Goal: Use online tool/utility: Utilize a website feature to perform a specific function

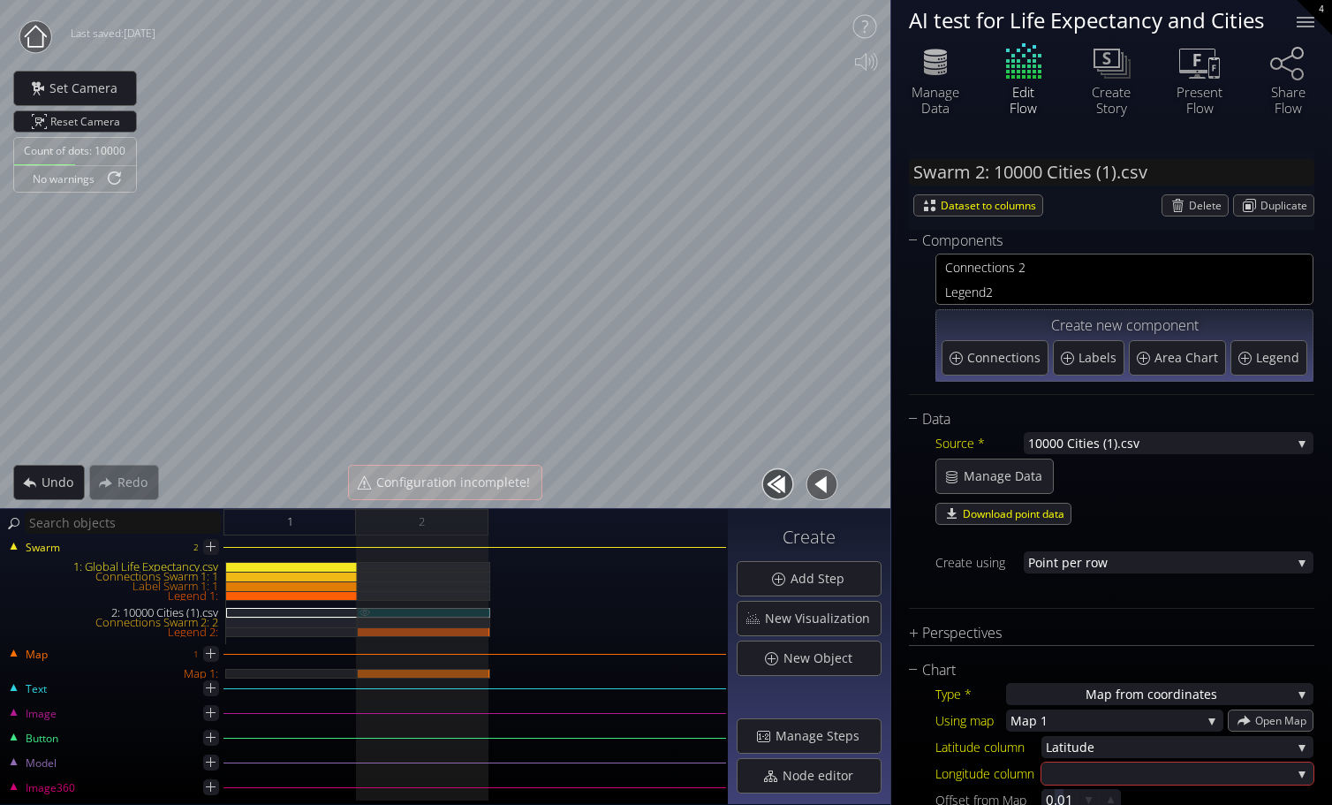
click at [410, 612] on div "2: 10000 Cities (1).csv" at bounding box center [424, 613] width 133 height 10
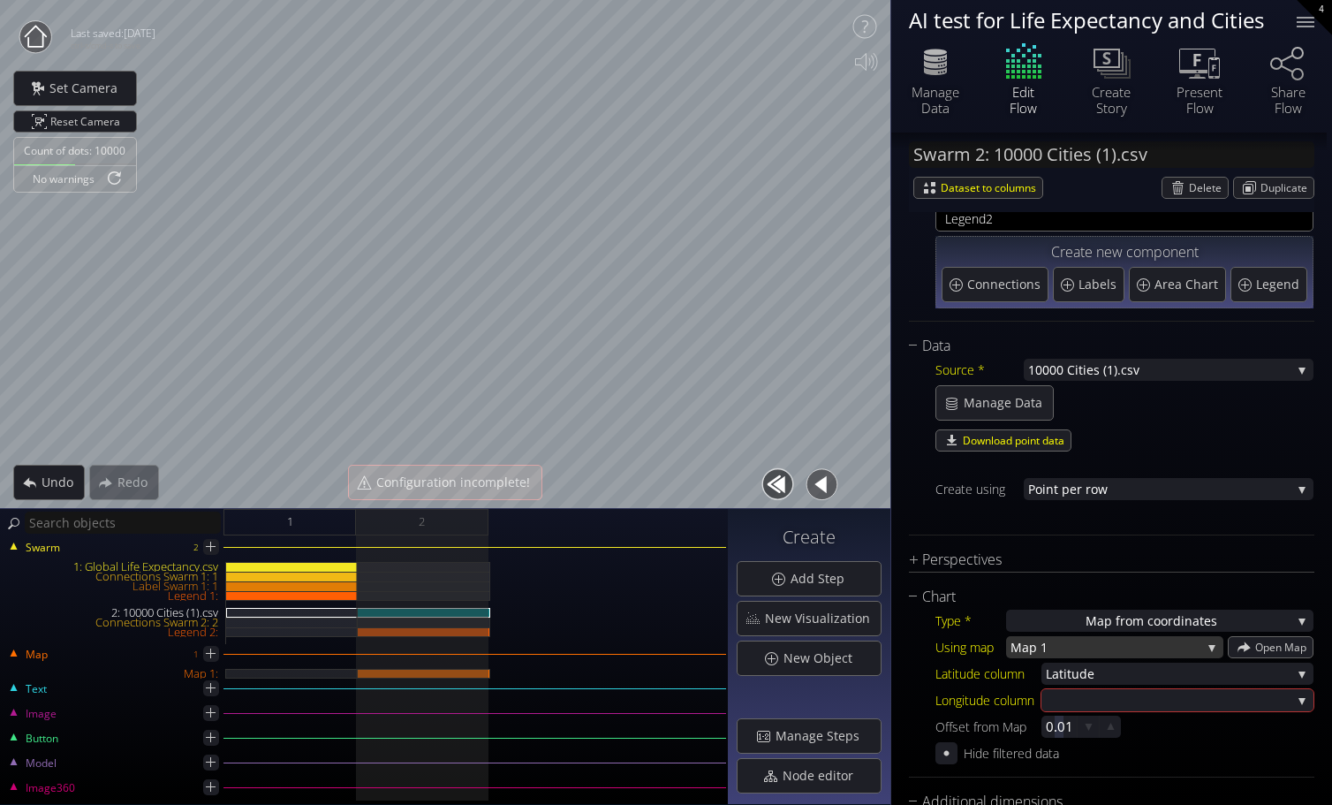
scroll to position [177, 0]
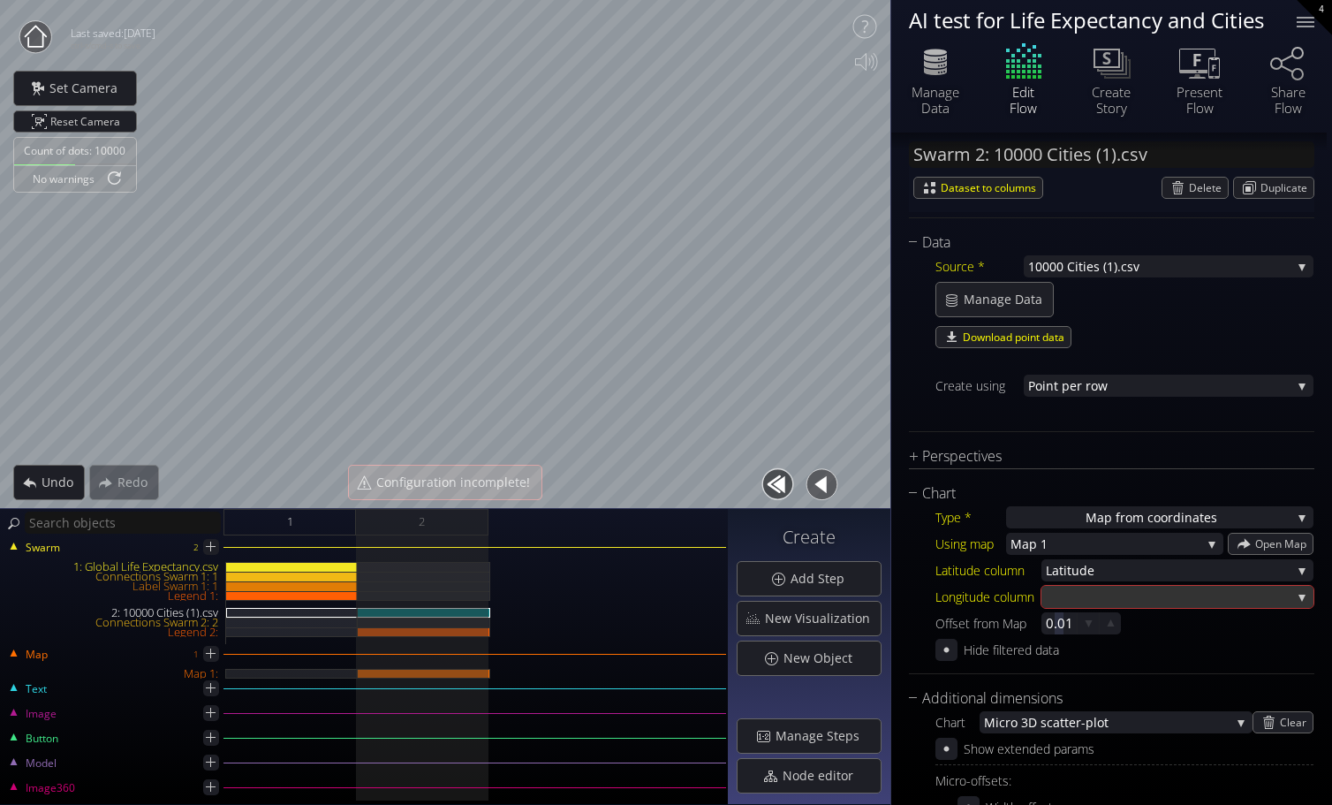
click at [1111, 595] on div at bounding box center [1169, 597] width 246 height 22
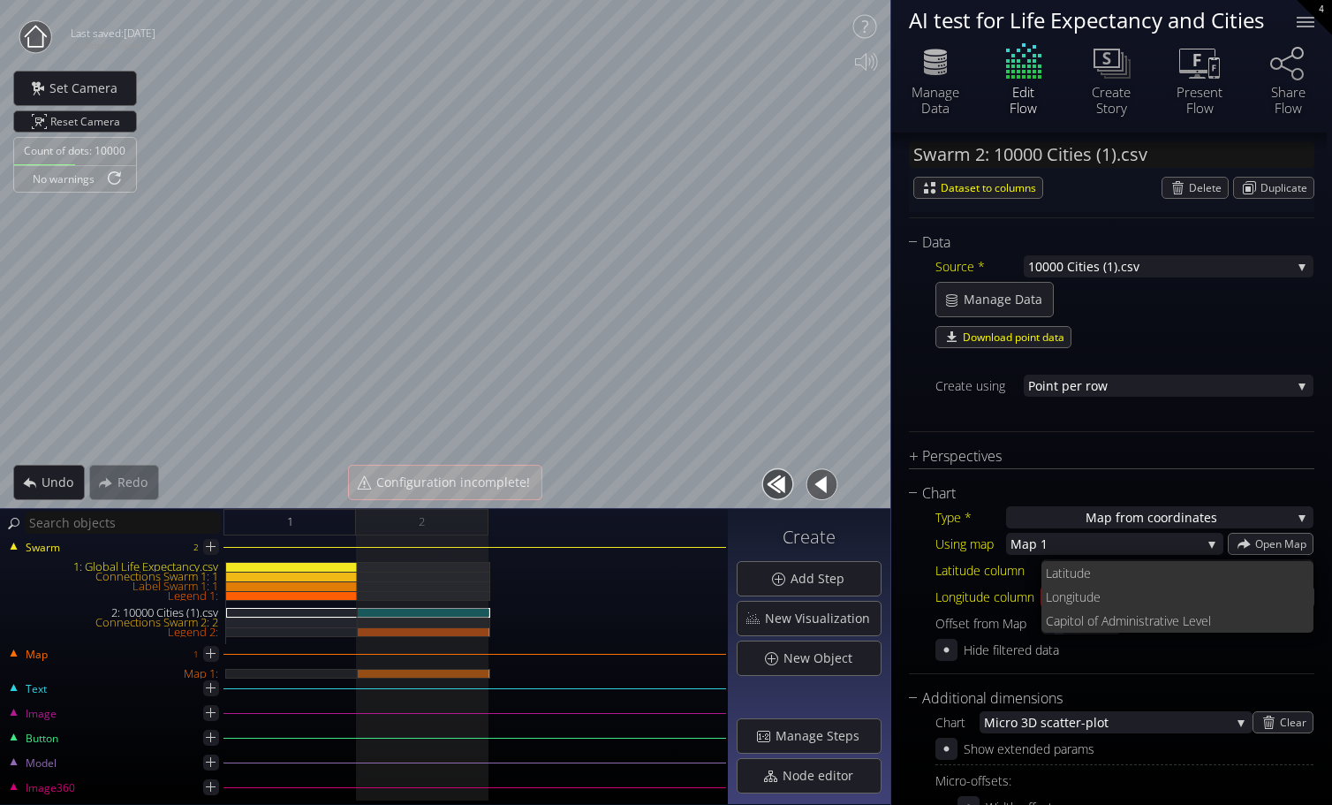
click at [1111, 595] on span "e" at bounding box center [1197, 597] width 207 height 24
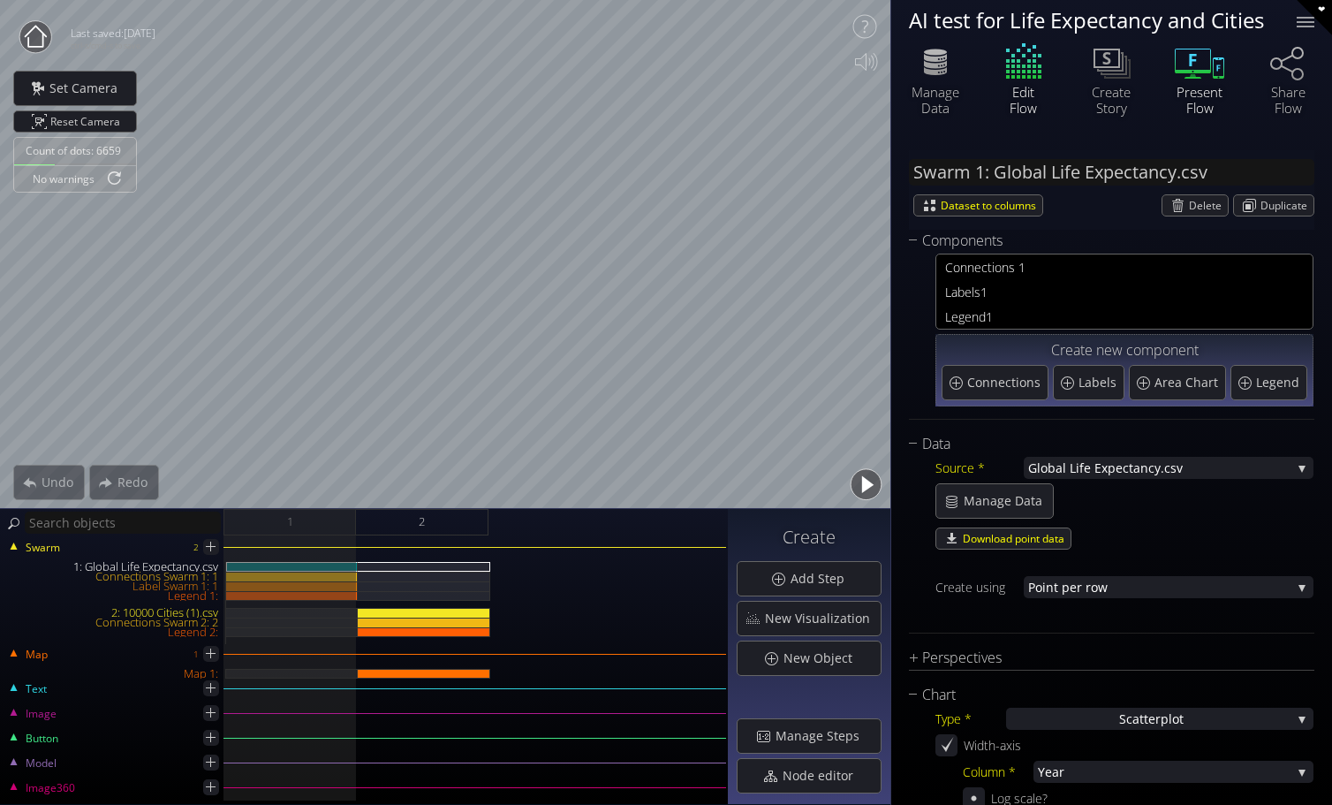
click at [1197, 71] on icon at bounding box center [1193, 61] width 36 height 25
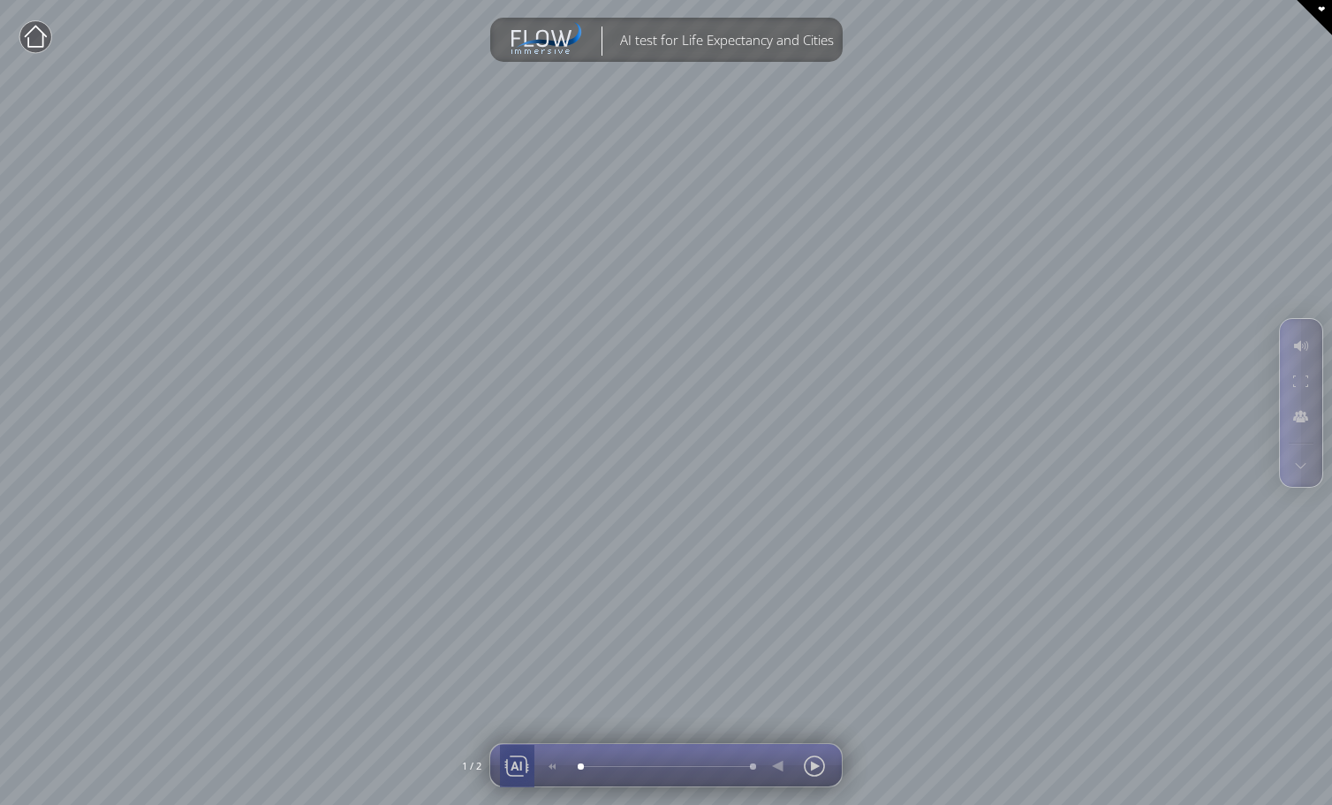
click at [519, 764] on div at bounding box center [517, 766] width 27 height 42
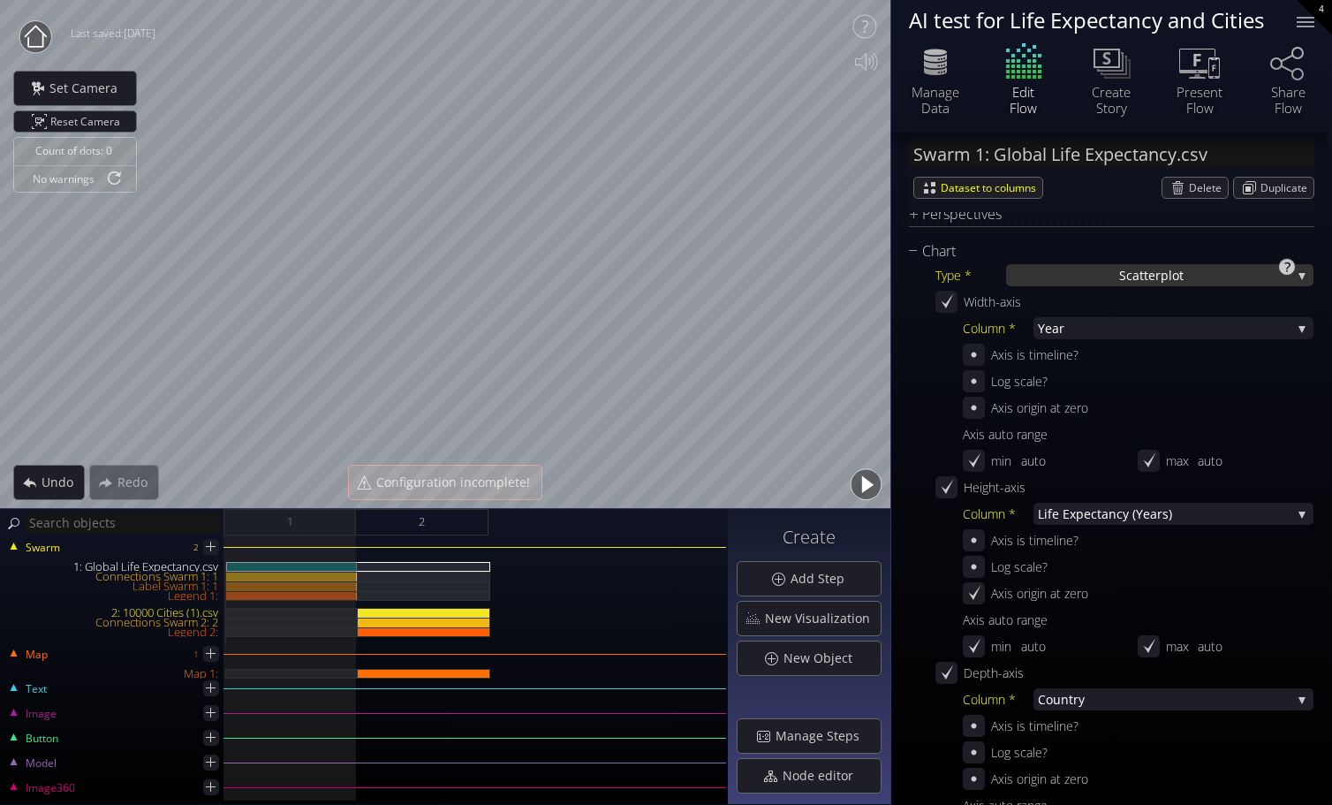
scroll to position [442, 0]
click at [940, 80] on icon at bounding box center [935, 62] width 53 height 44
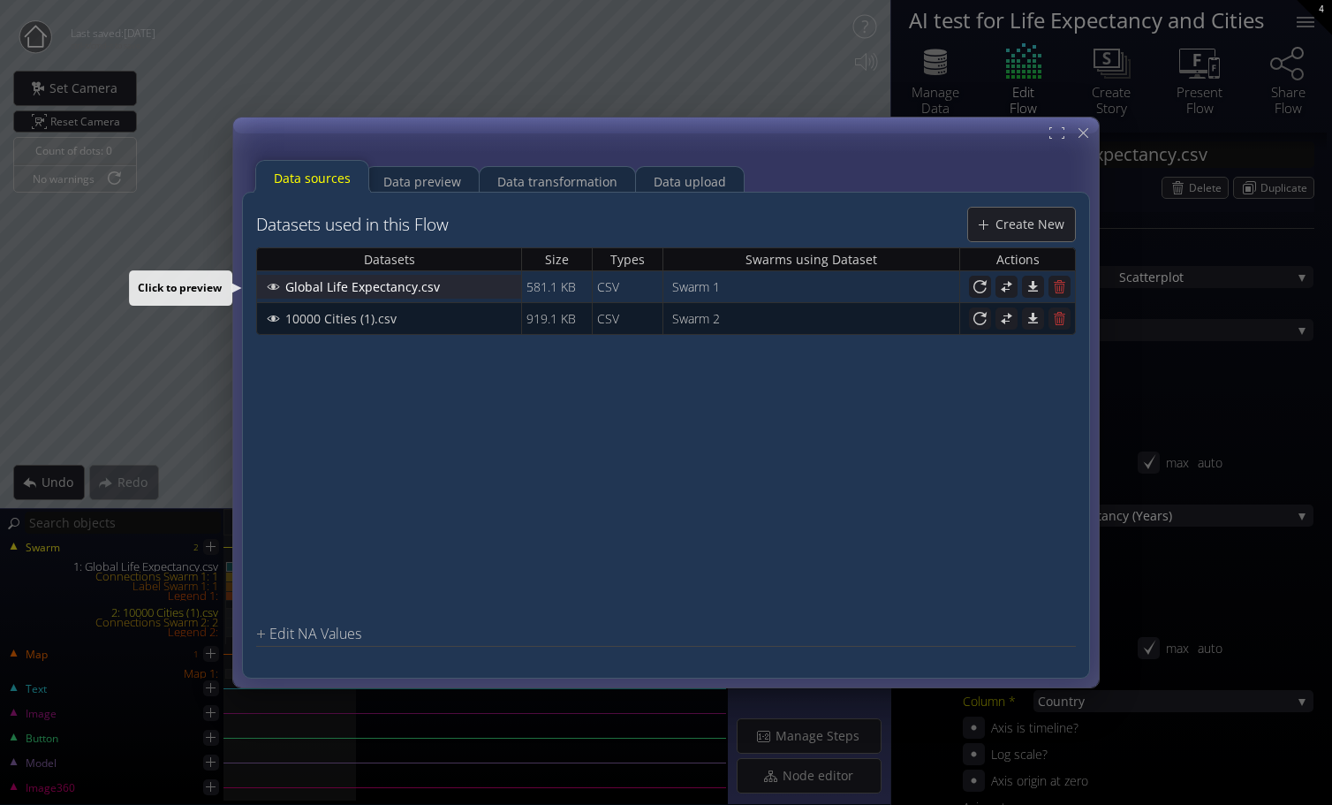
click at [470, 288] on div "Global Life Expectancy.csv" at bounding box center [389, 287] width 262 height 22
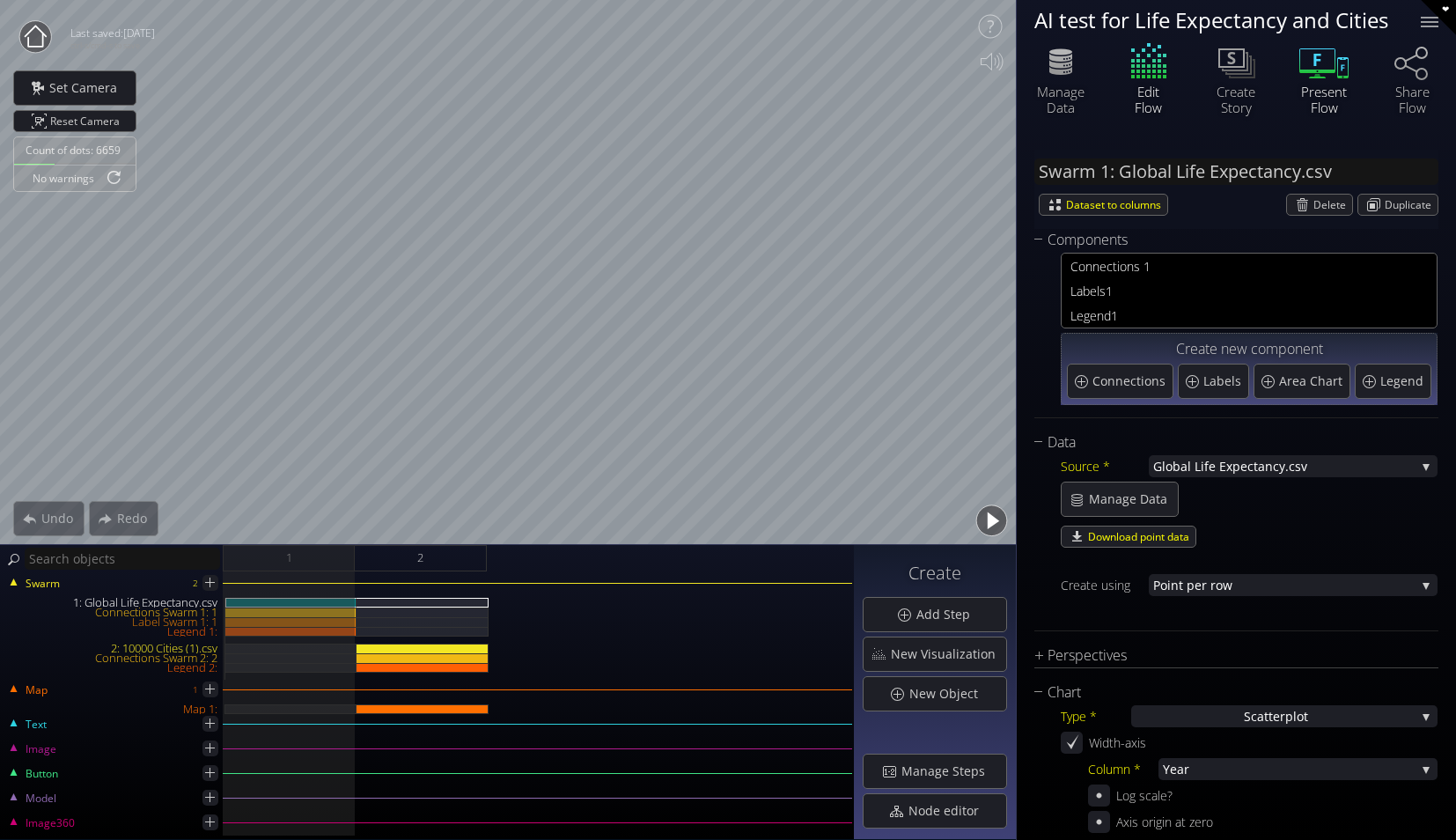
click at [1326, 61] on icon at bounding box center [1323, 62] width 53 height 44
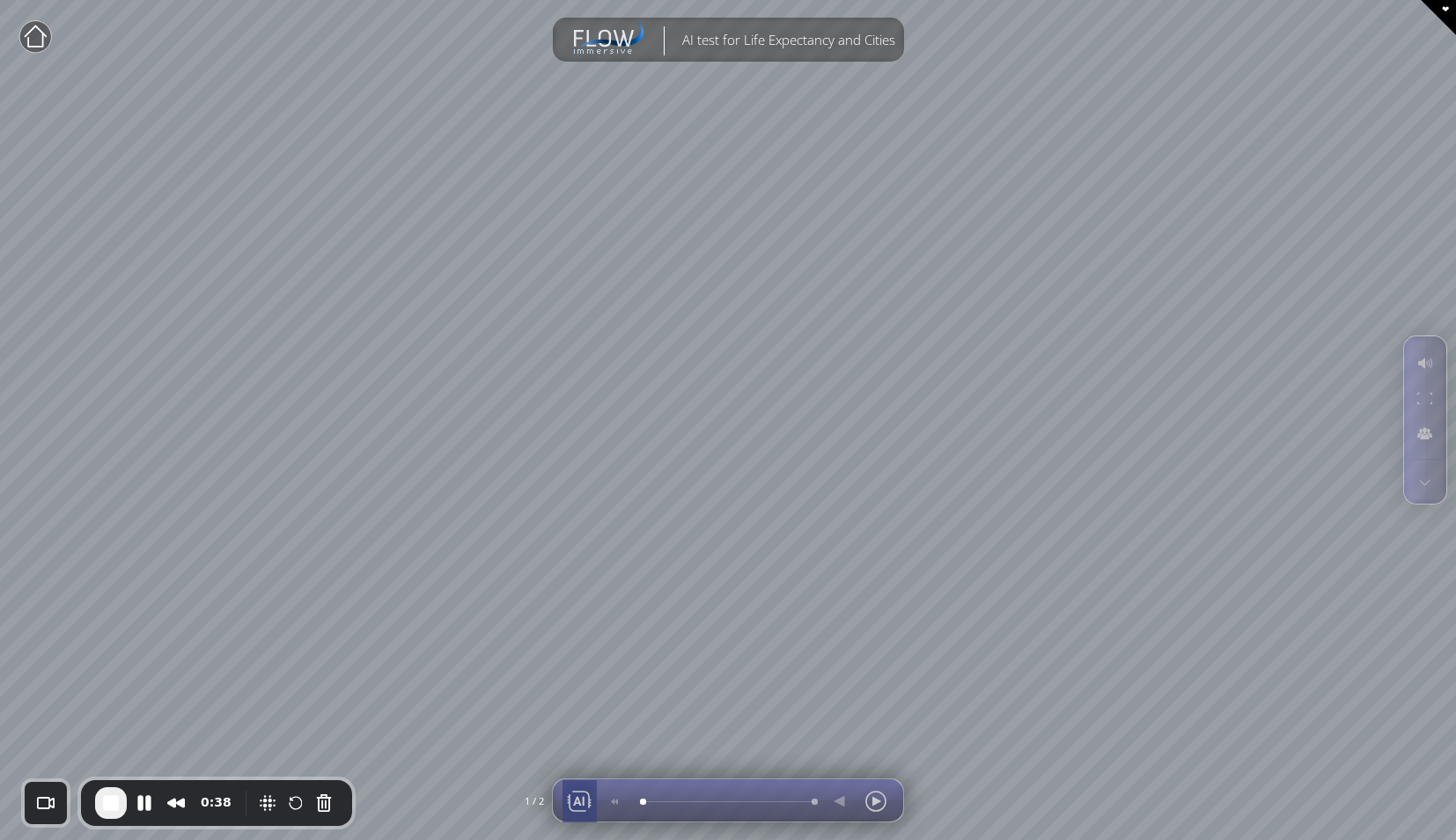
click at [581, 798] on div at bounding box center [579, 801] width 27 height 42
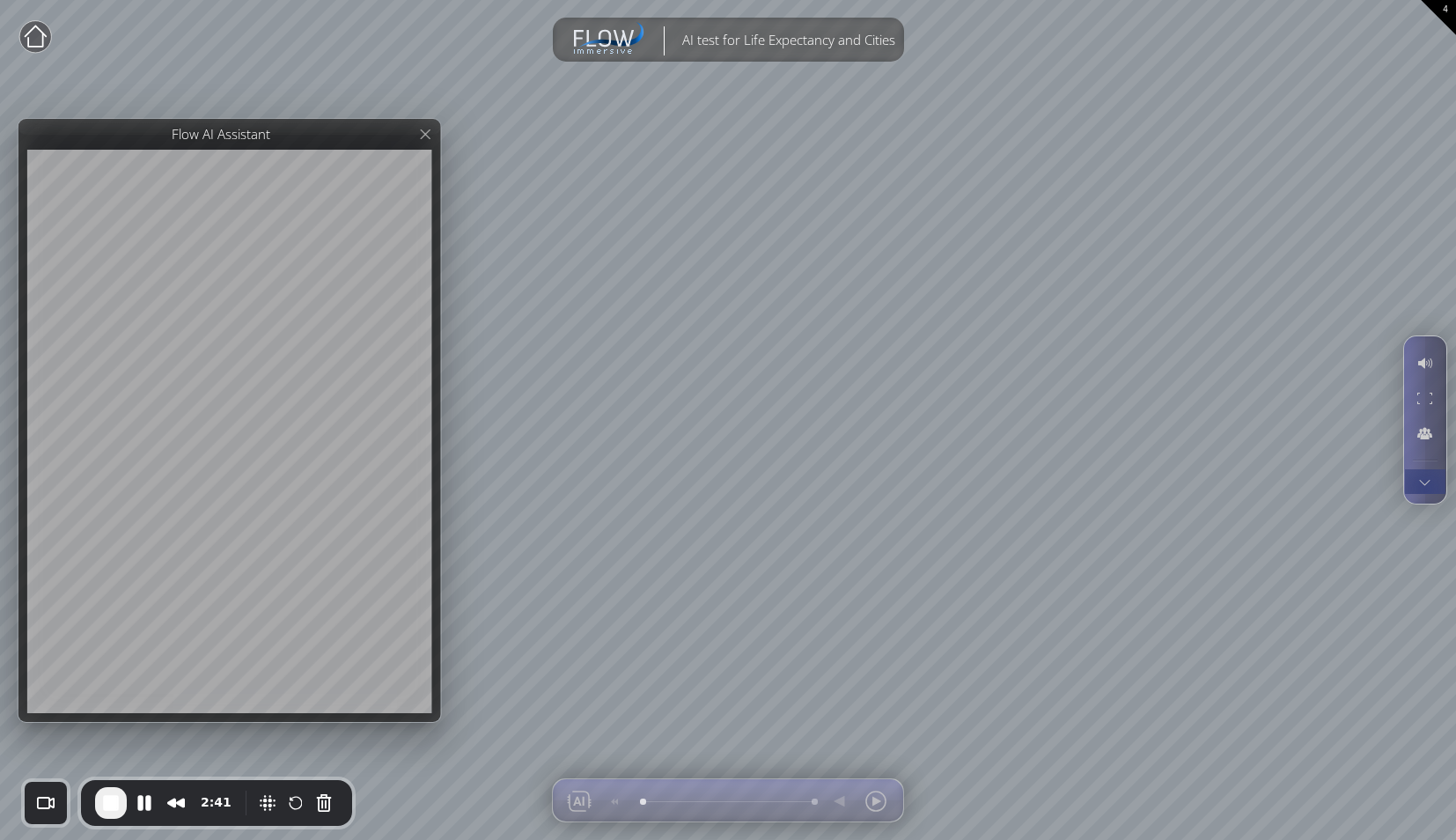
click at [1326, 487] on div at bounding box center [1424, 481] width 33 height 25
click at [1326, 391] on div at bounding box center [1424, 399] width 33 height 34
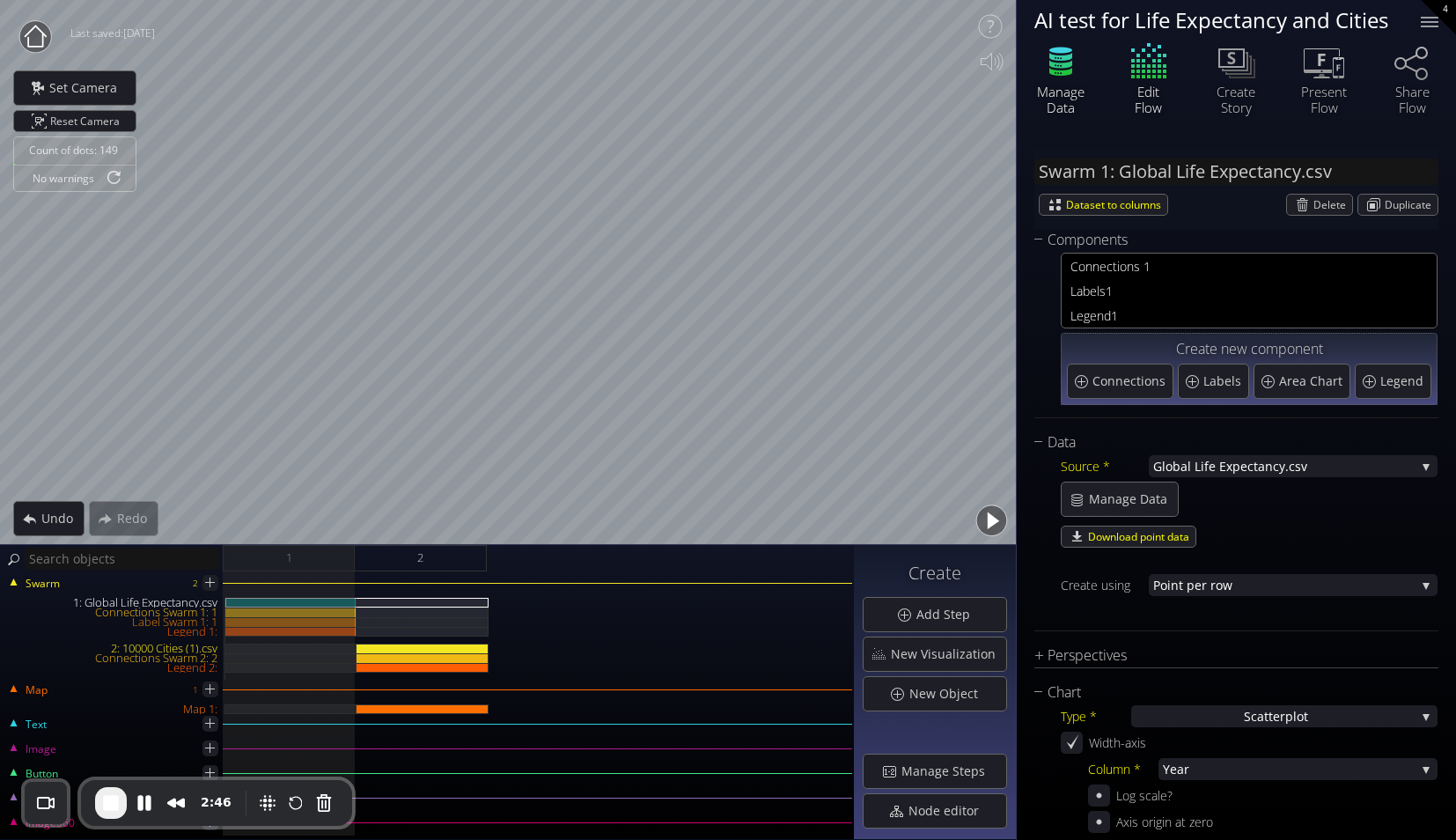
click at [1066, 69] on icon at bounding box center [1060, 62] width 53 height 44
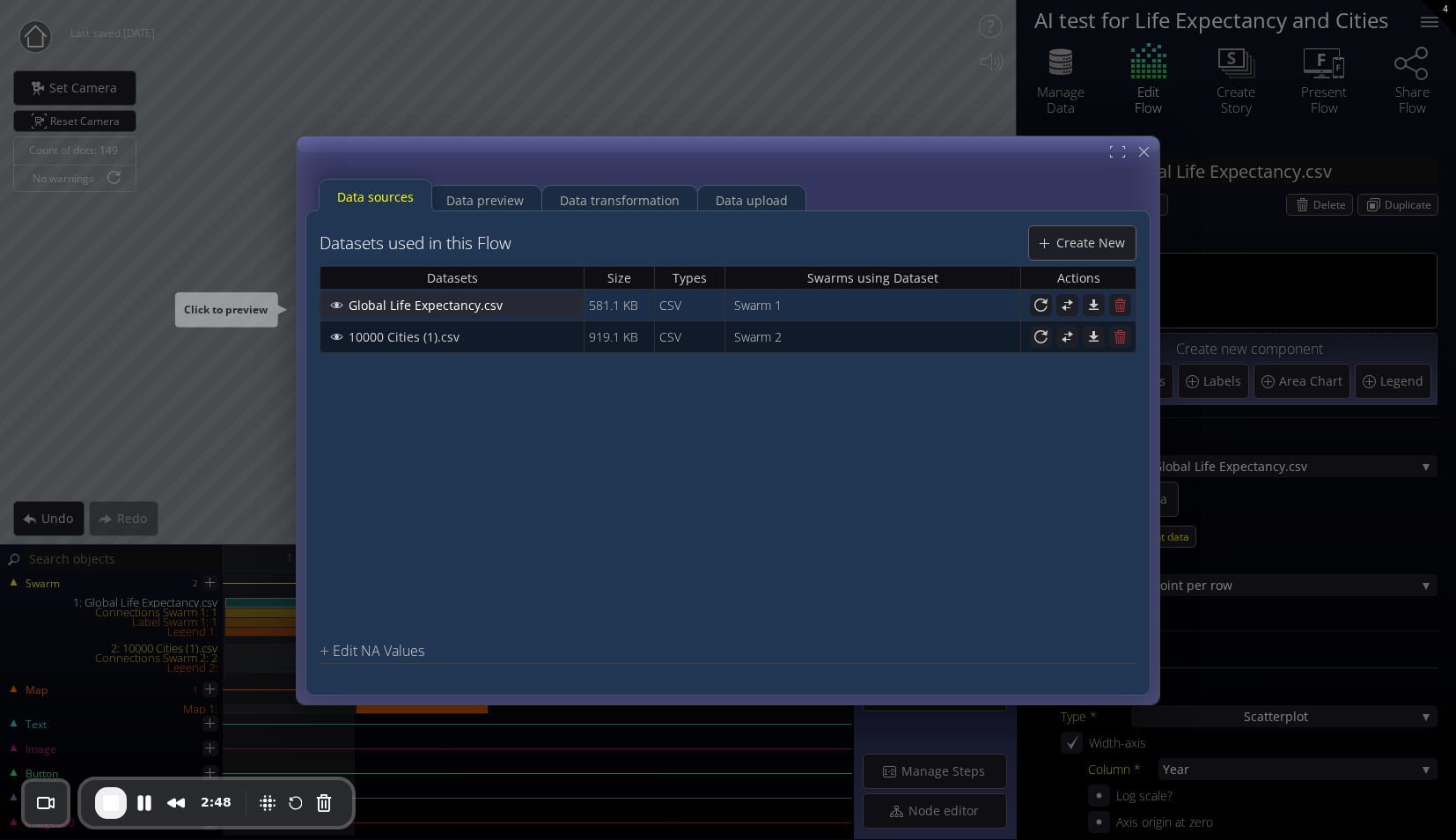
click at [391, 300] on span "Global Life Expectancy.csv" at bounding box center [431, 305] width 165 height 18
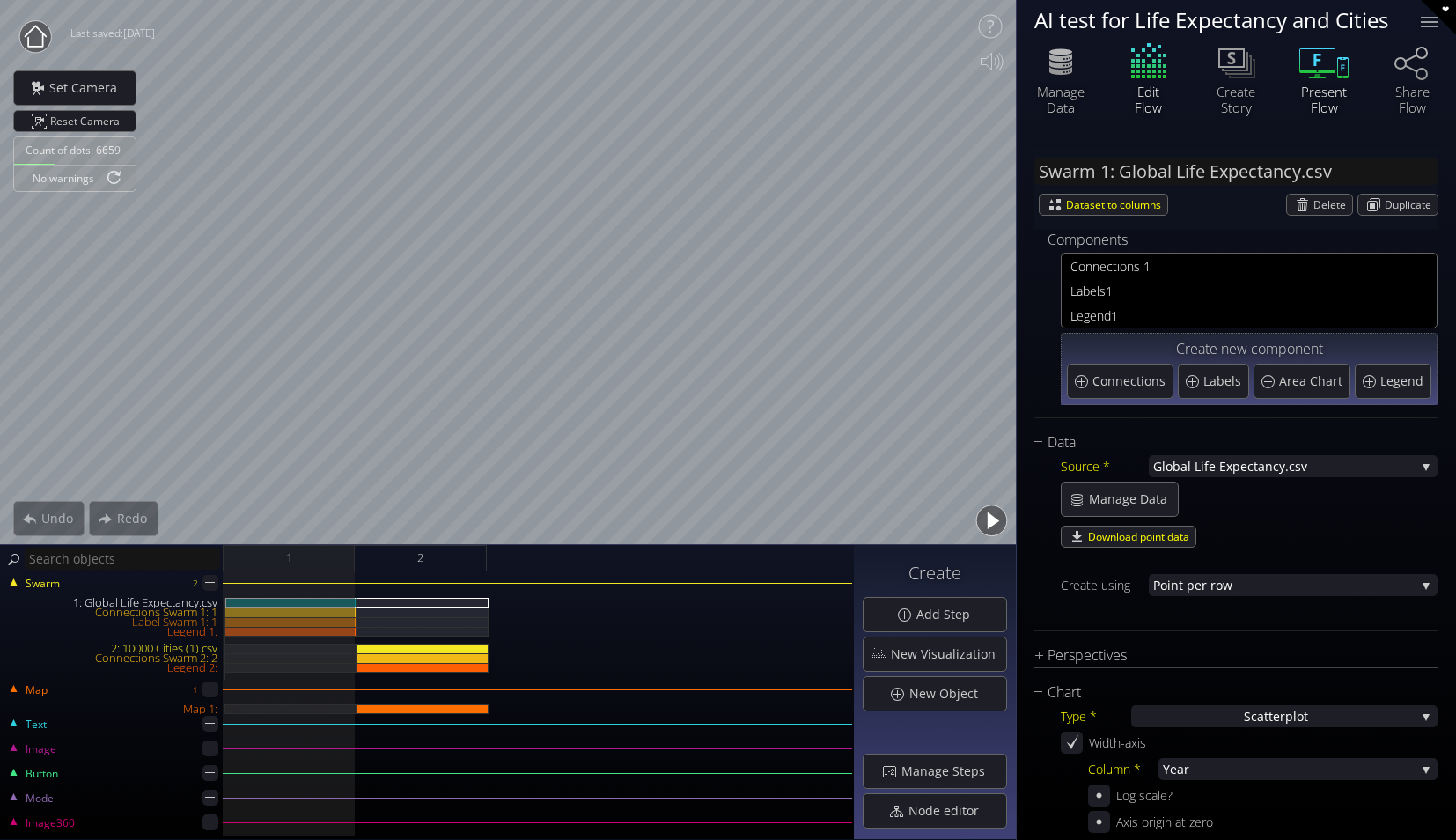
click at [1329, 68] on icon at bounding box center [1323, 62] width 53 height 44
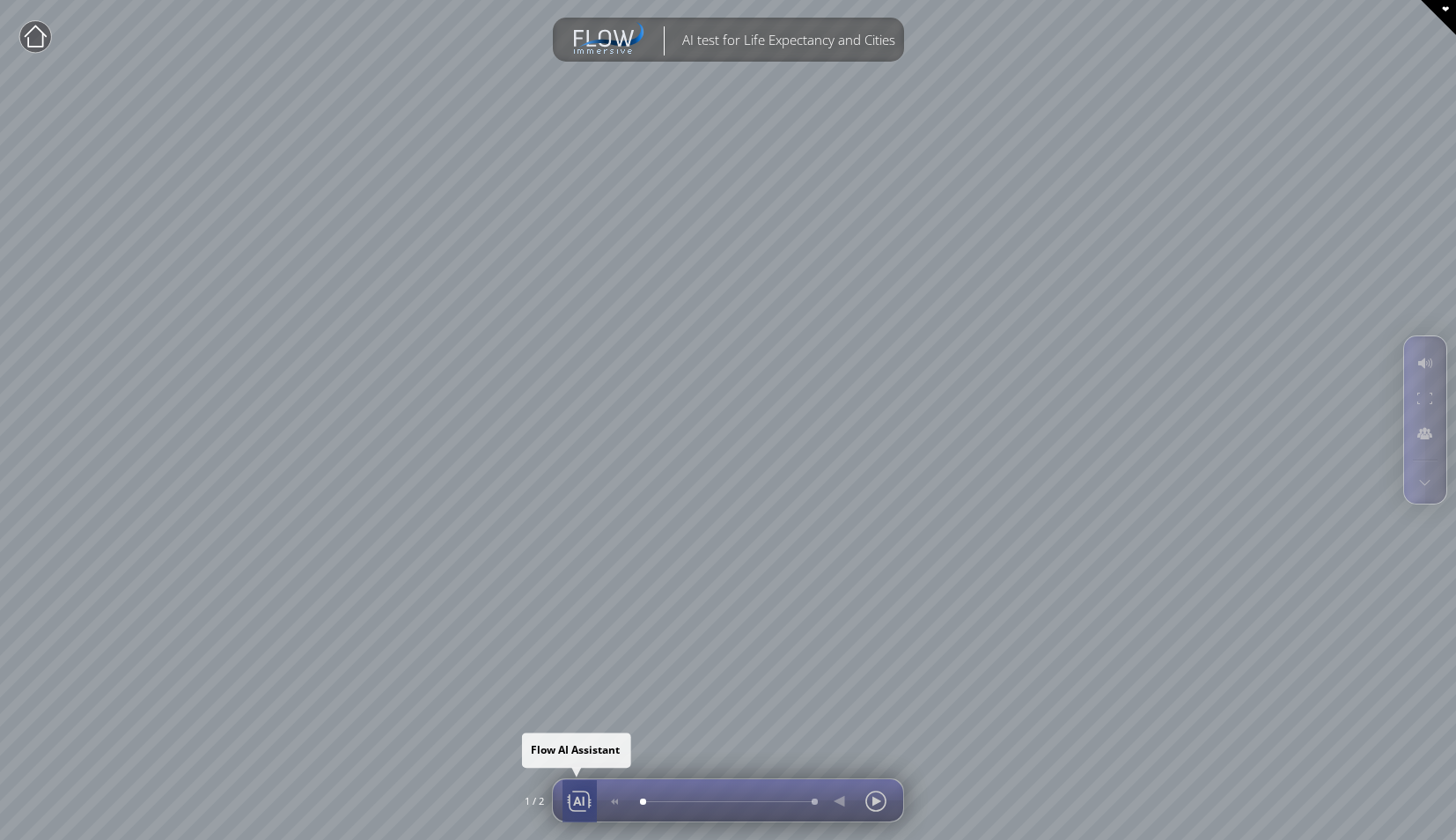
click at [584, 798] on div at bounding box center [579, 801] width 27 height 42
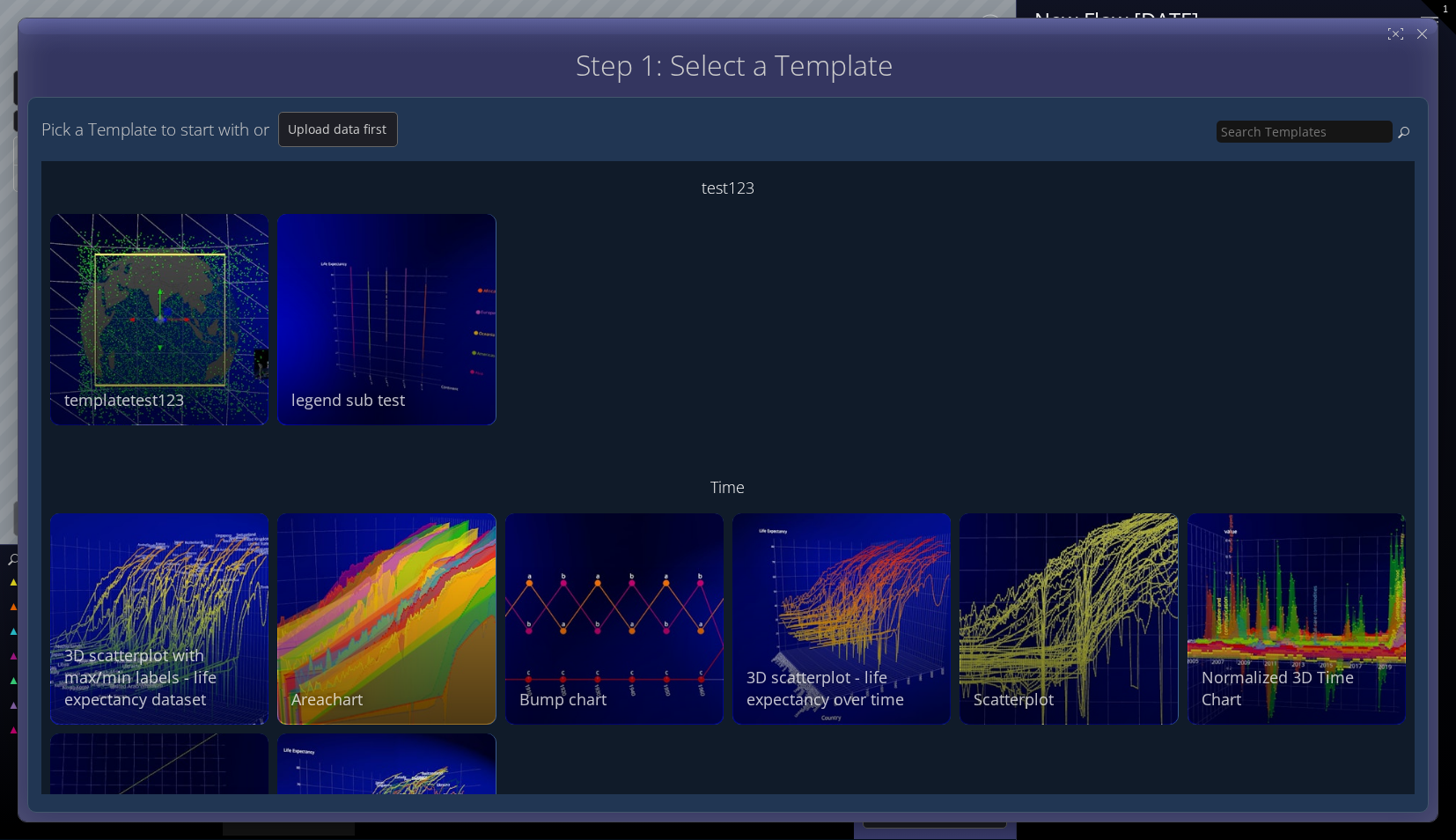
drag, startPoint x: 1415, startPoint y: 202, endPoint x: 1414, endPoint y: 254, distance: 52.0
click at [1414, 254] on div "test123 No description templatetest123 No description legend sub test Time No d…" at bounding box center [728, 477] width 1373 height 633
click at [1423, 39] on div at bounding box center [1422, 34] width 22 height 22
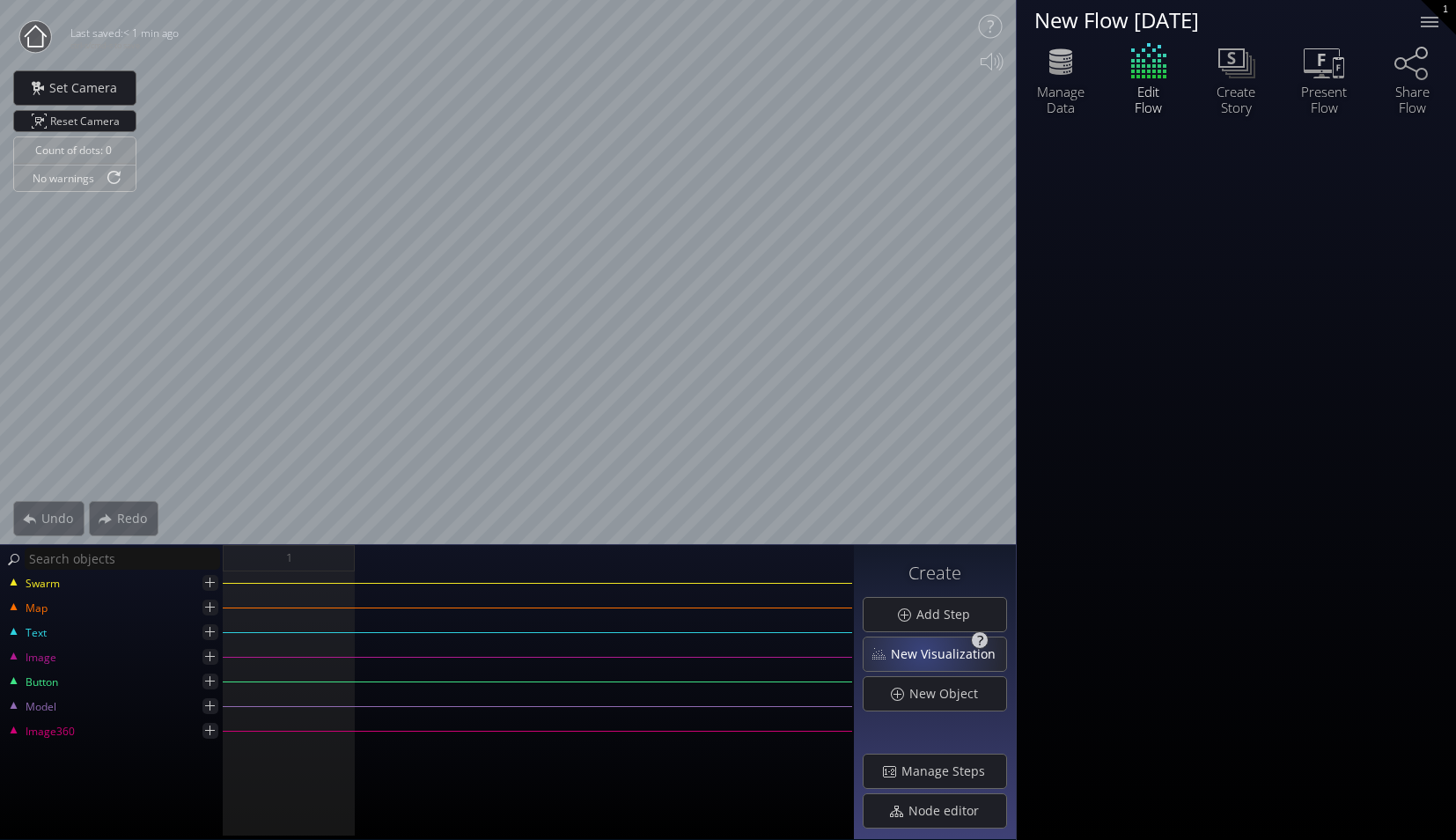
click at [926, 651] on span "New Visualization" at bounding box center [948, 655] width 117 height 18
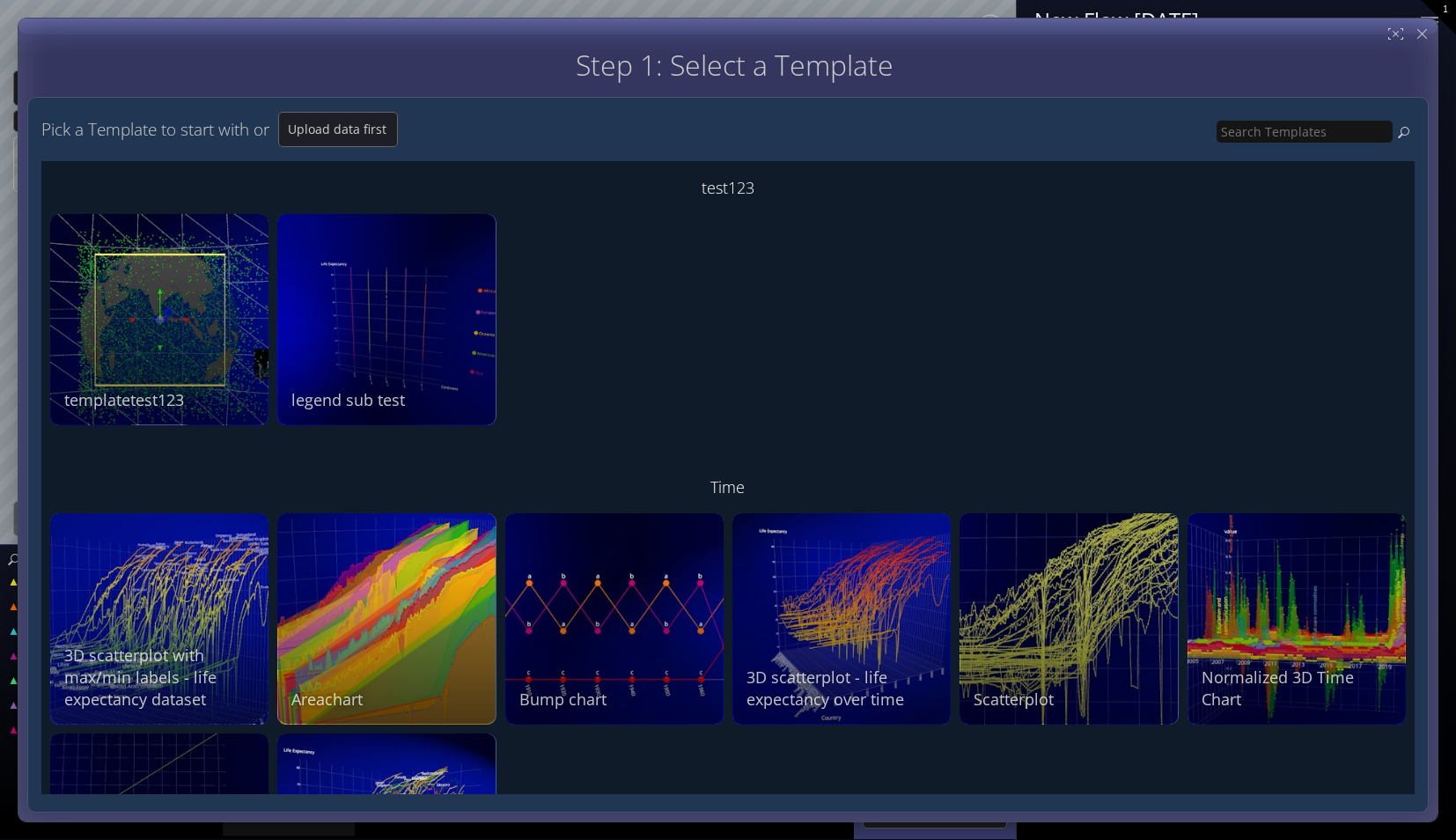
click at [1129, 268] on div "test123 No description templatetest123 No description legend sub test Time No d…" at bounding box center [728, 477] width 1373 height 633
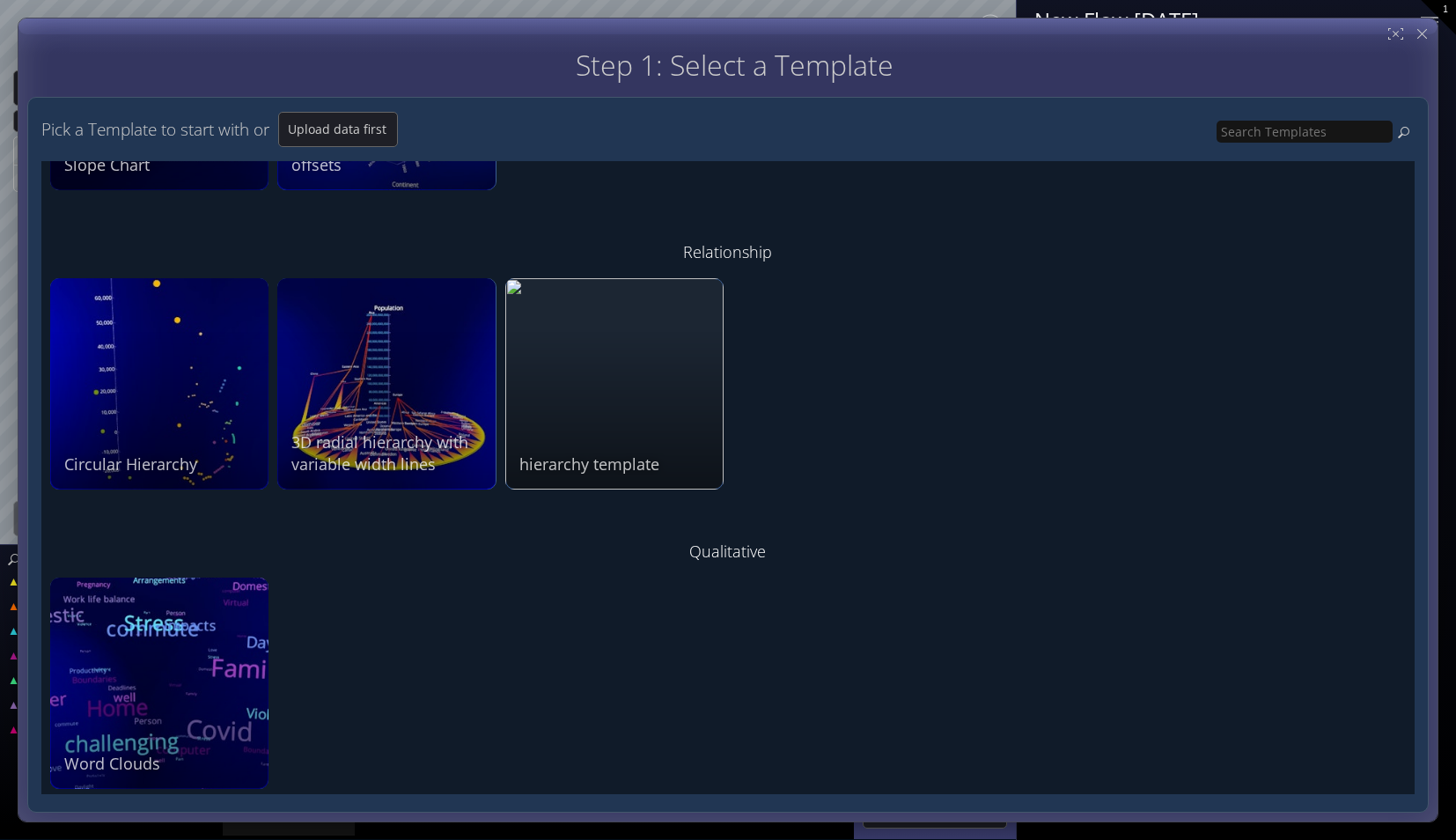
scroll to position [792, 0]
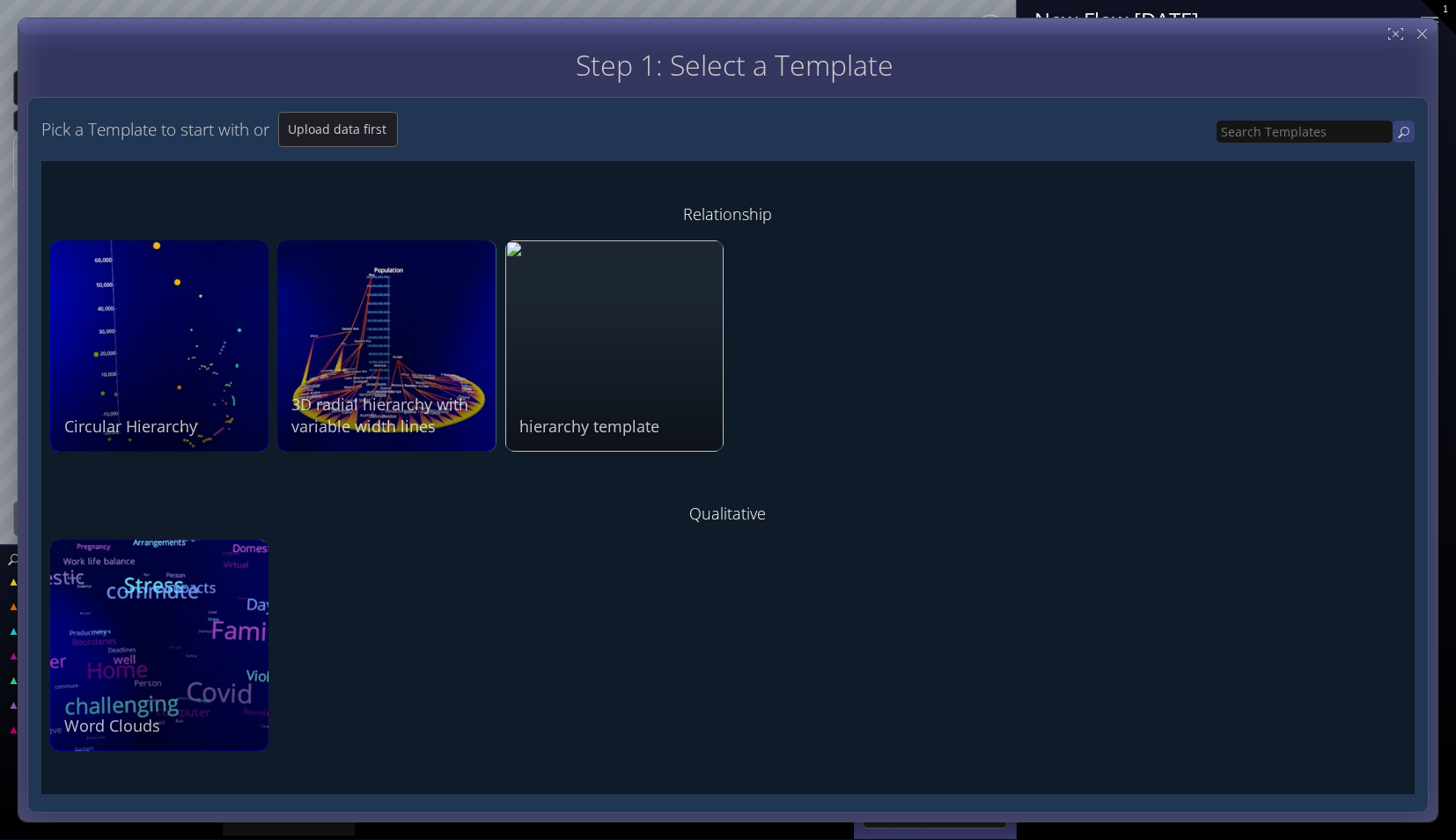
click at [1401, 137] on icon at bounding box center [1403, 132] width 17 height 17
click at [1318, 134] on input "text" at bounding box center [1305, 132] width 176 height 22
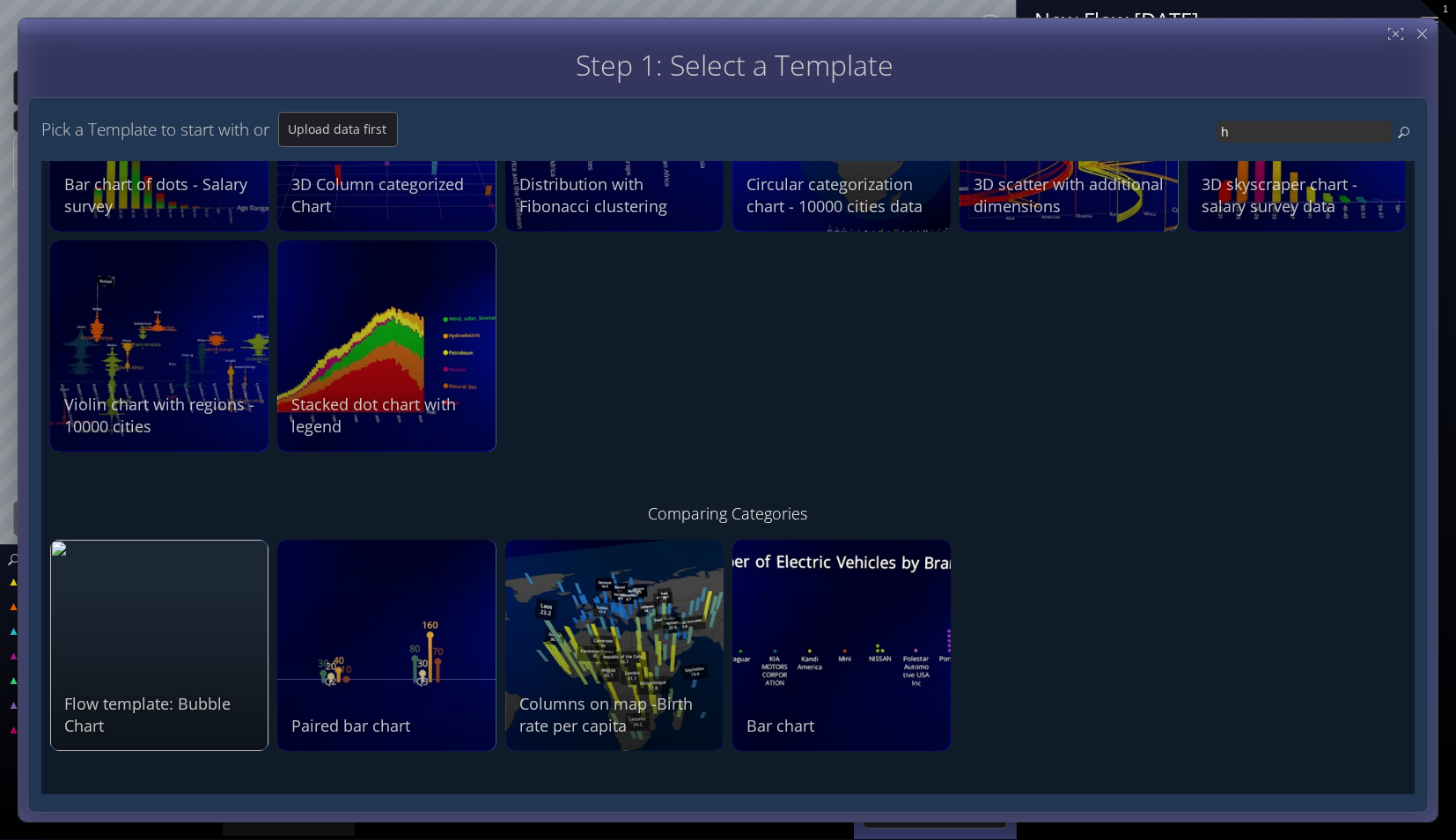
type input "h"
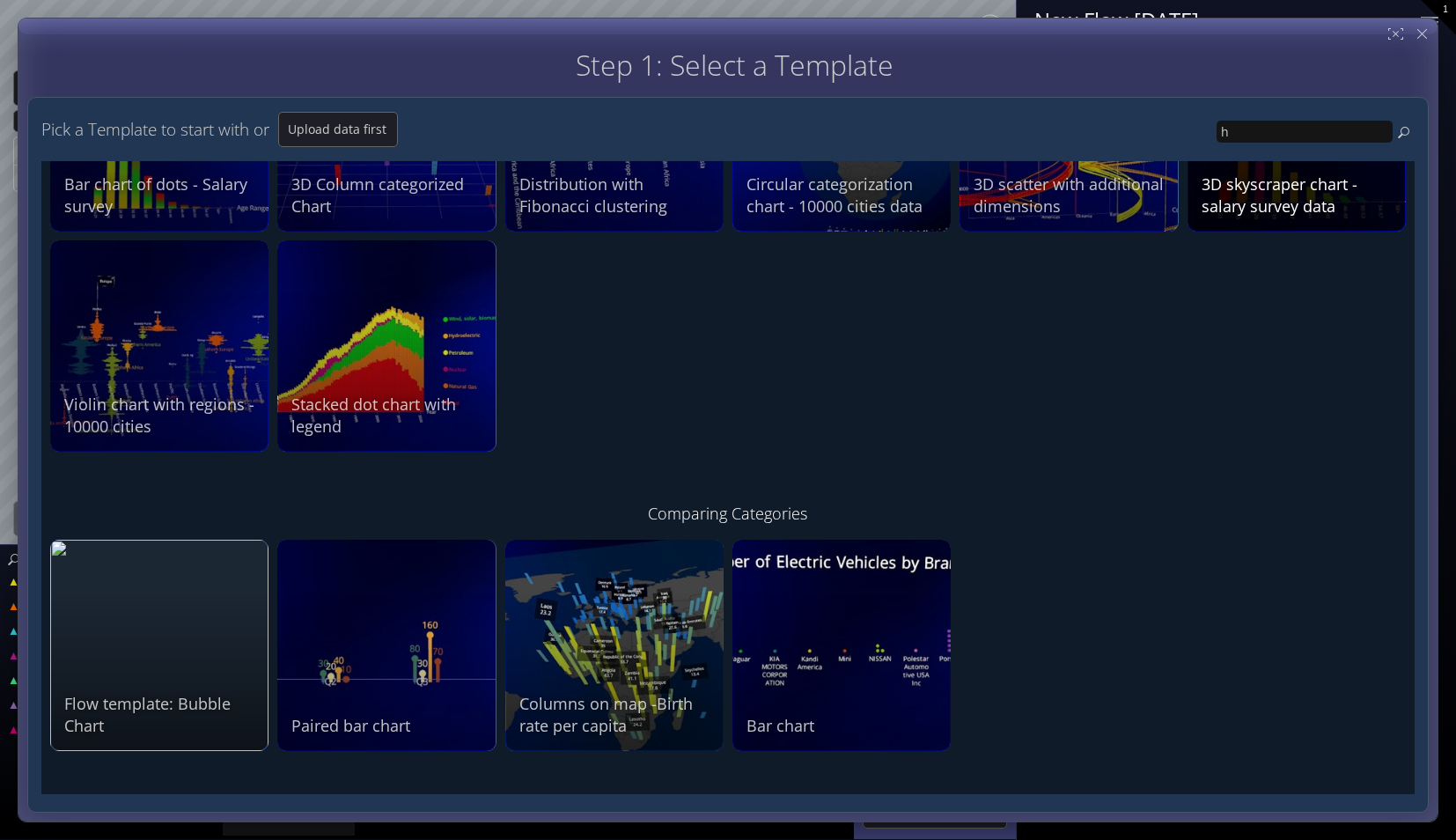
drag, startPoint x: 1416, startPoint y: 294, endPoint x: 1401, endPoint y: 224, distance: 71.6
click at [1401, 224] on div "Pick a Template to start with or Upload data first h Time No description 3D sca…" at bounding box center [728, 454] width 1401 height 715
drag, startPoint x: 1416, startPoint y: 270, endPoint x: 1408, endPoint y: 196, distance: 74.4
click at [1408, 196] on div "Pick a Template to start with or Upload data first h Time No description 3D sca…" at bounding box center [728, 454] width 1401 height 715
drag, startPoint x: 1416, startPoint y: 265, endPoint x: 1412, endPoint y: 216, distance: 49.2
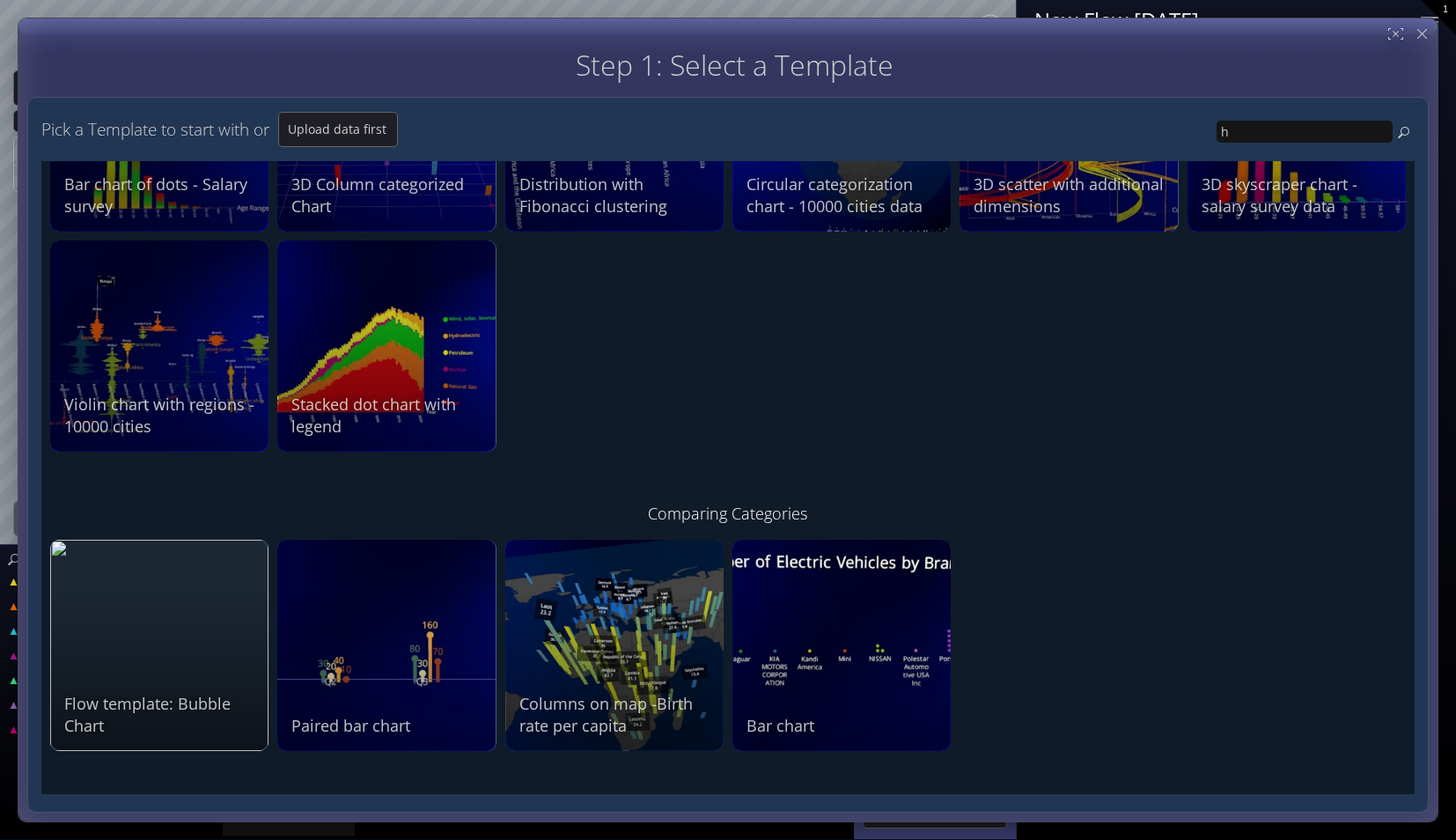
click at [1412, 216] on div "Pick a Template to start with or Upload data first h Time No description 3D sca…" at bounding box center [728, 454] width 1401 height 715
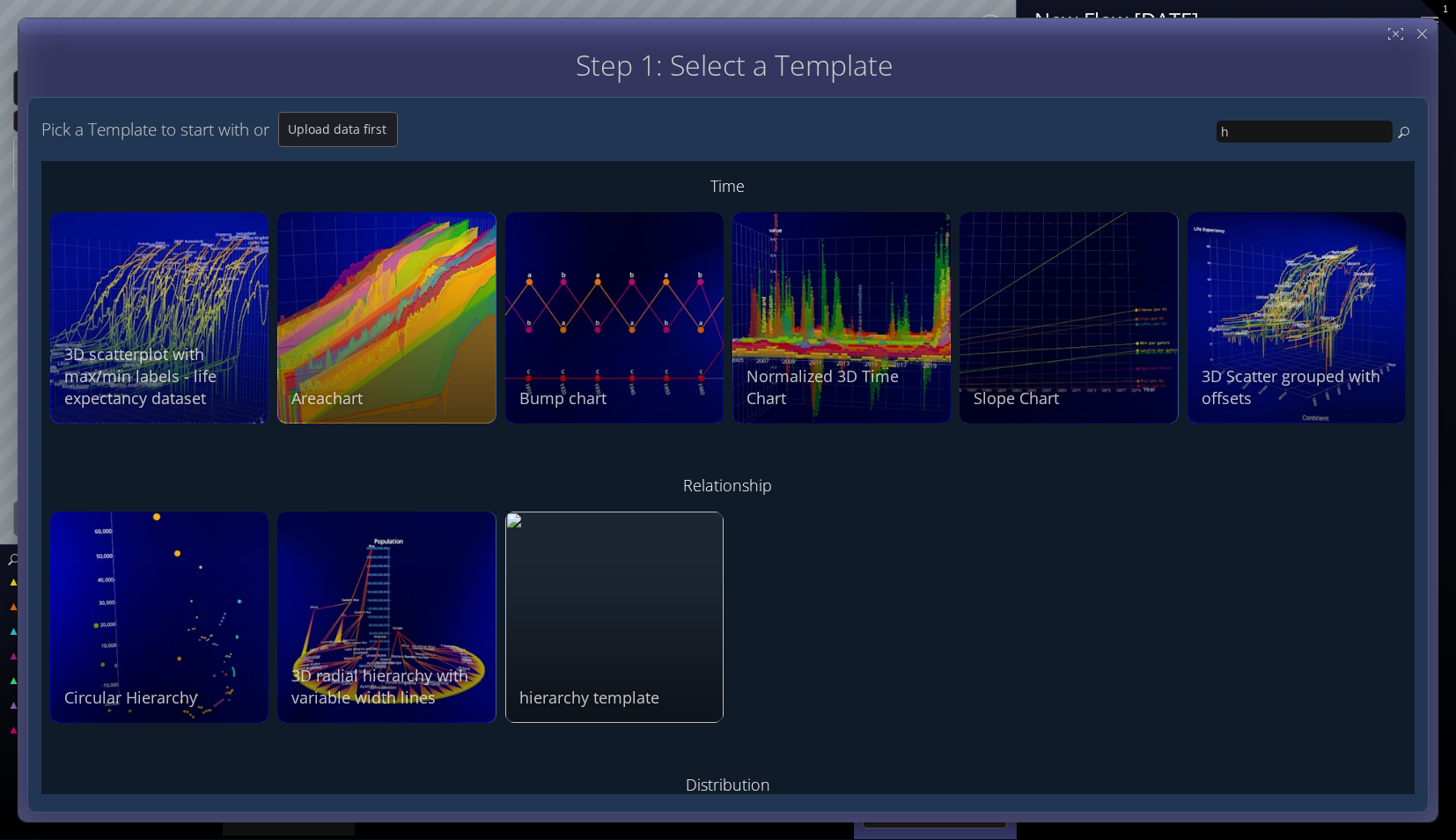
scroll to position [0, 0]
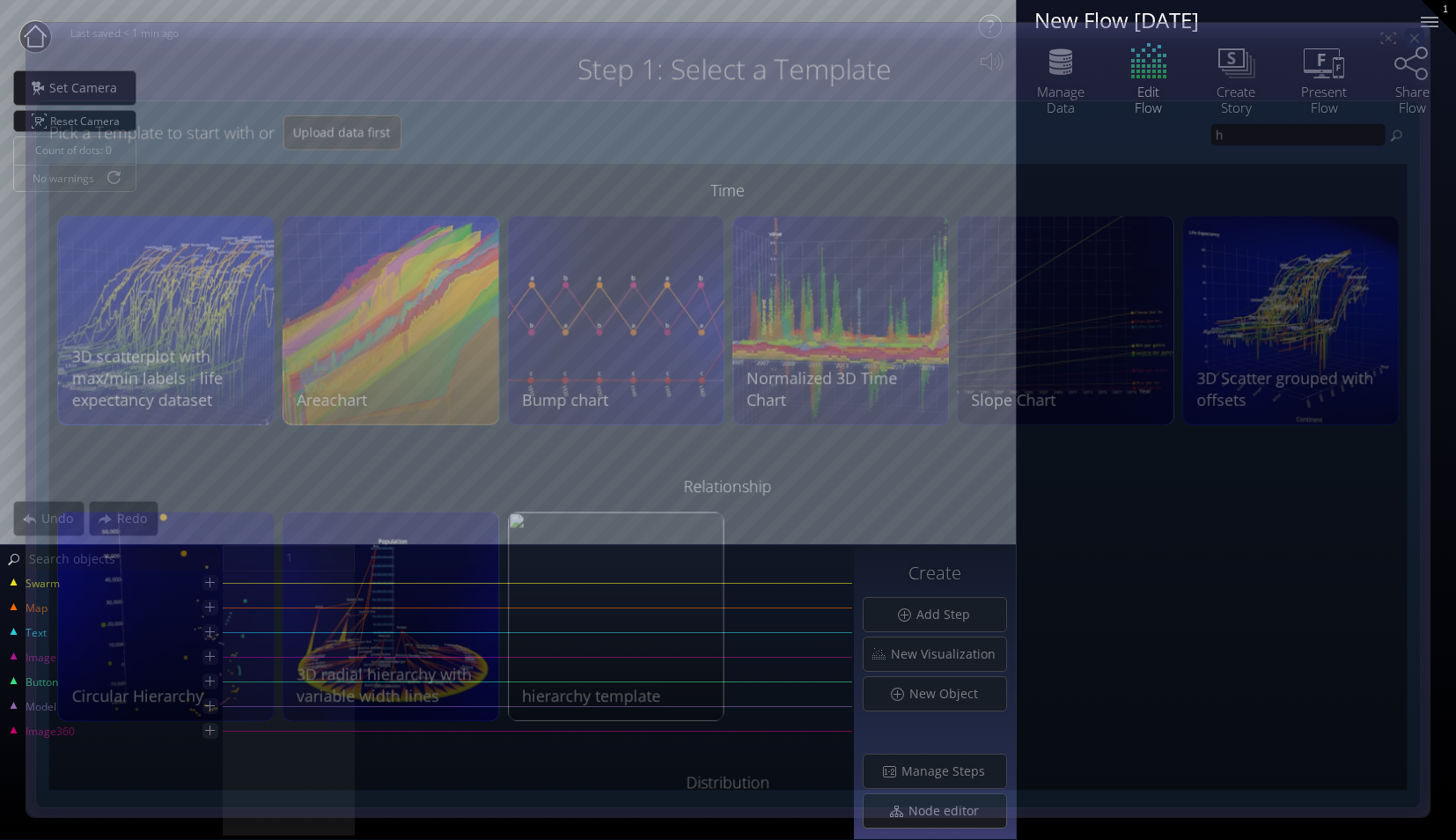
click at [1422, 34] on icon at bounding box center [1414, 38] width 15 height 15
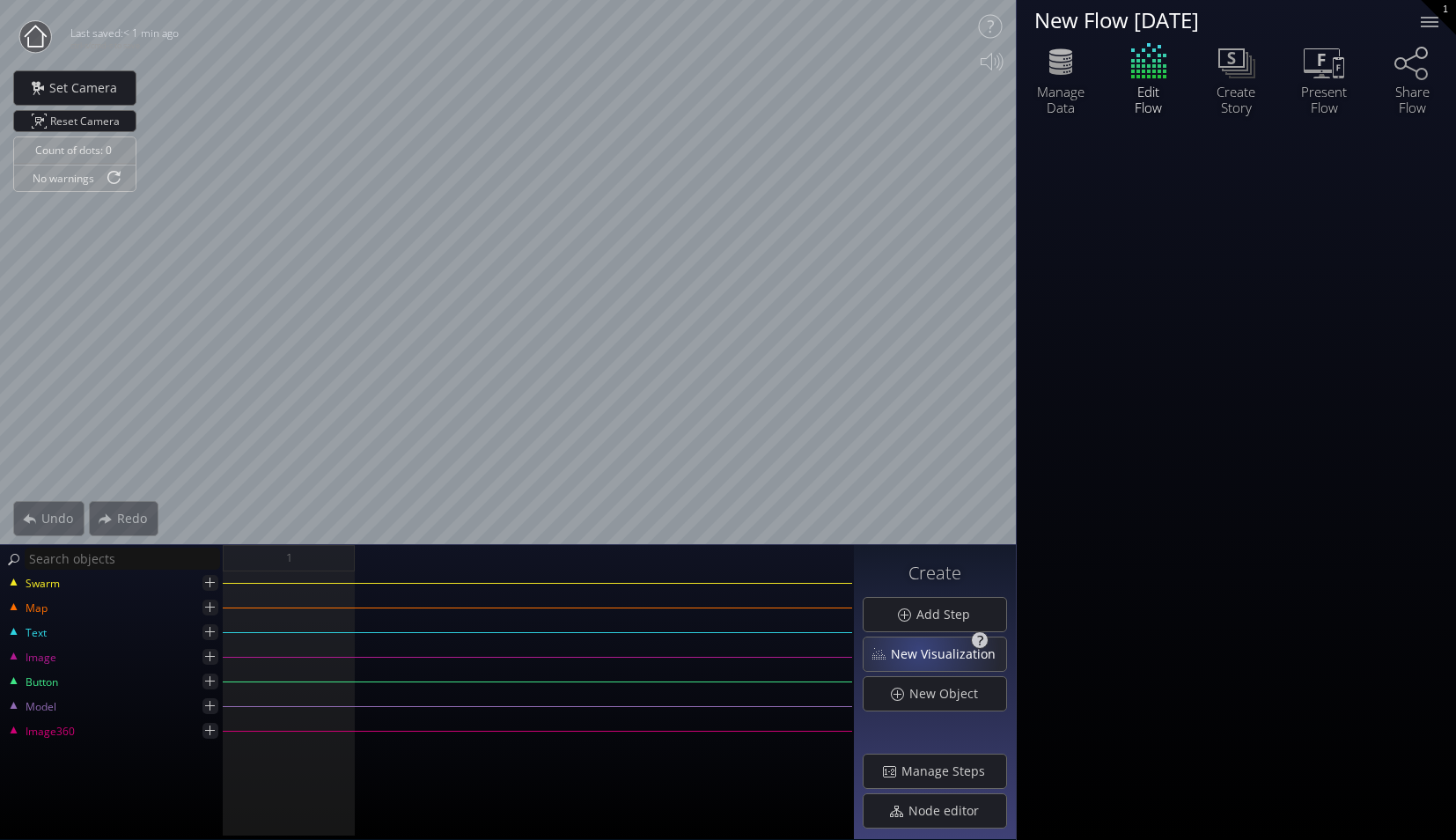
click at [923, 649] on span "New Visualization" at bounding box center [948, 655] width 117 height 18
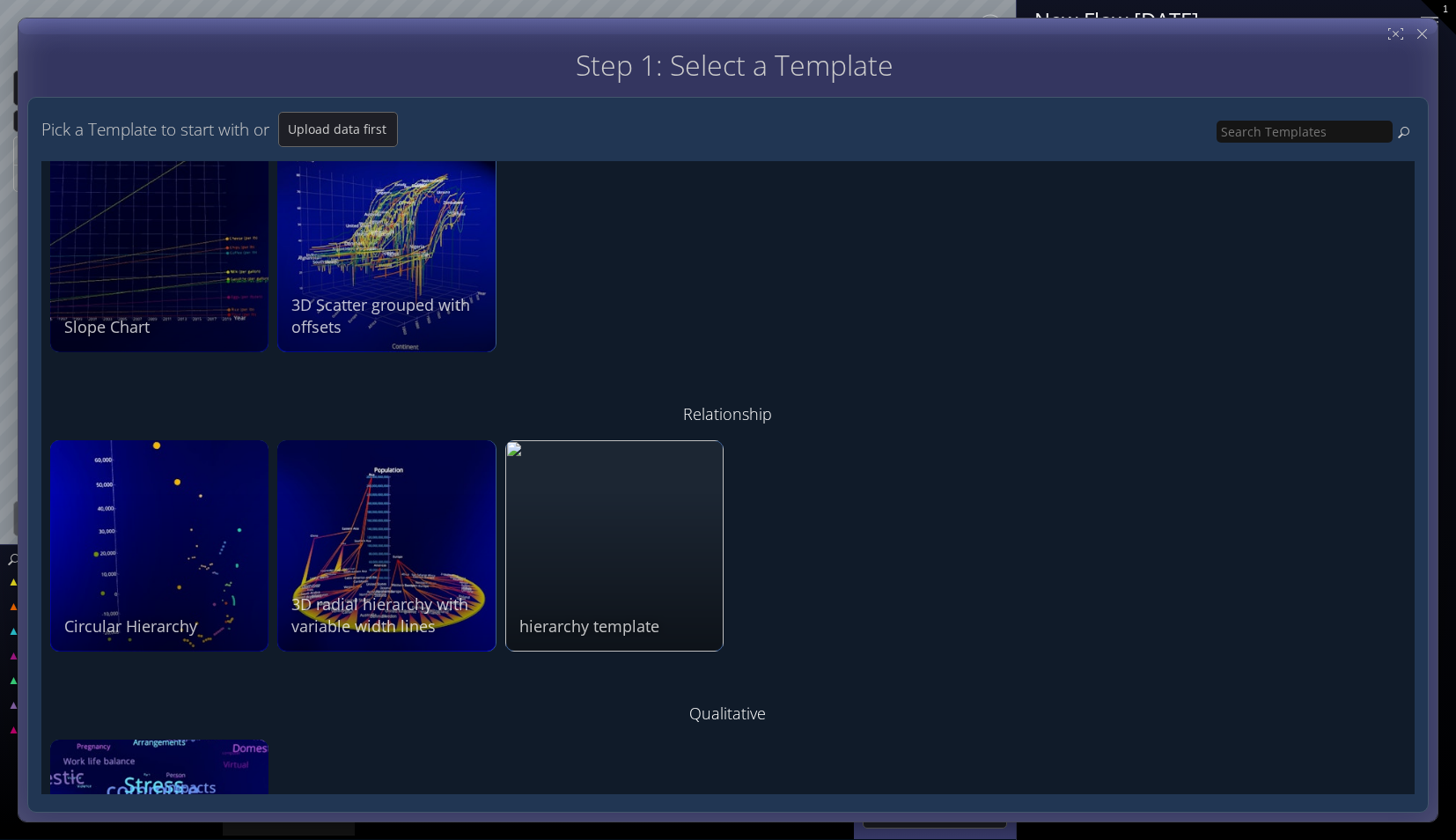
scroll to position [616, 0]
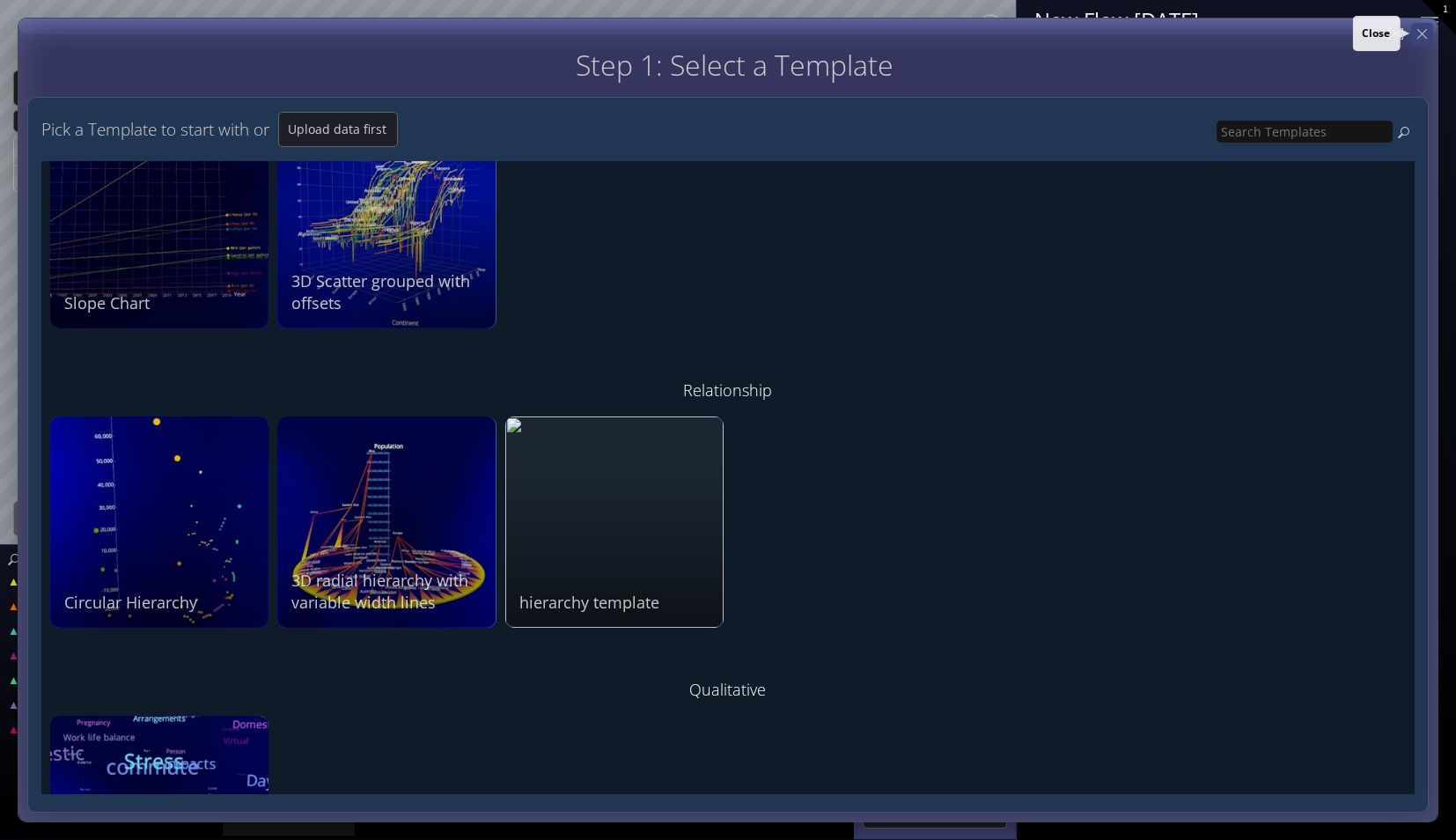
click at [1430, 34] on div "Step 1: Select a Template Step 2: Review sample data used by this Template Pick…" at bounding box center [728, 420] width 1421 height 804
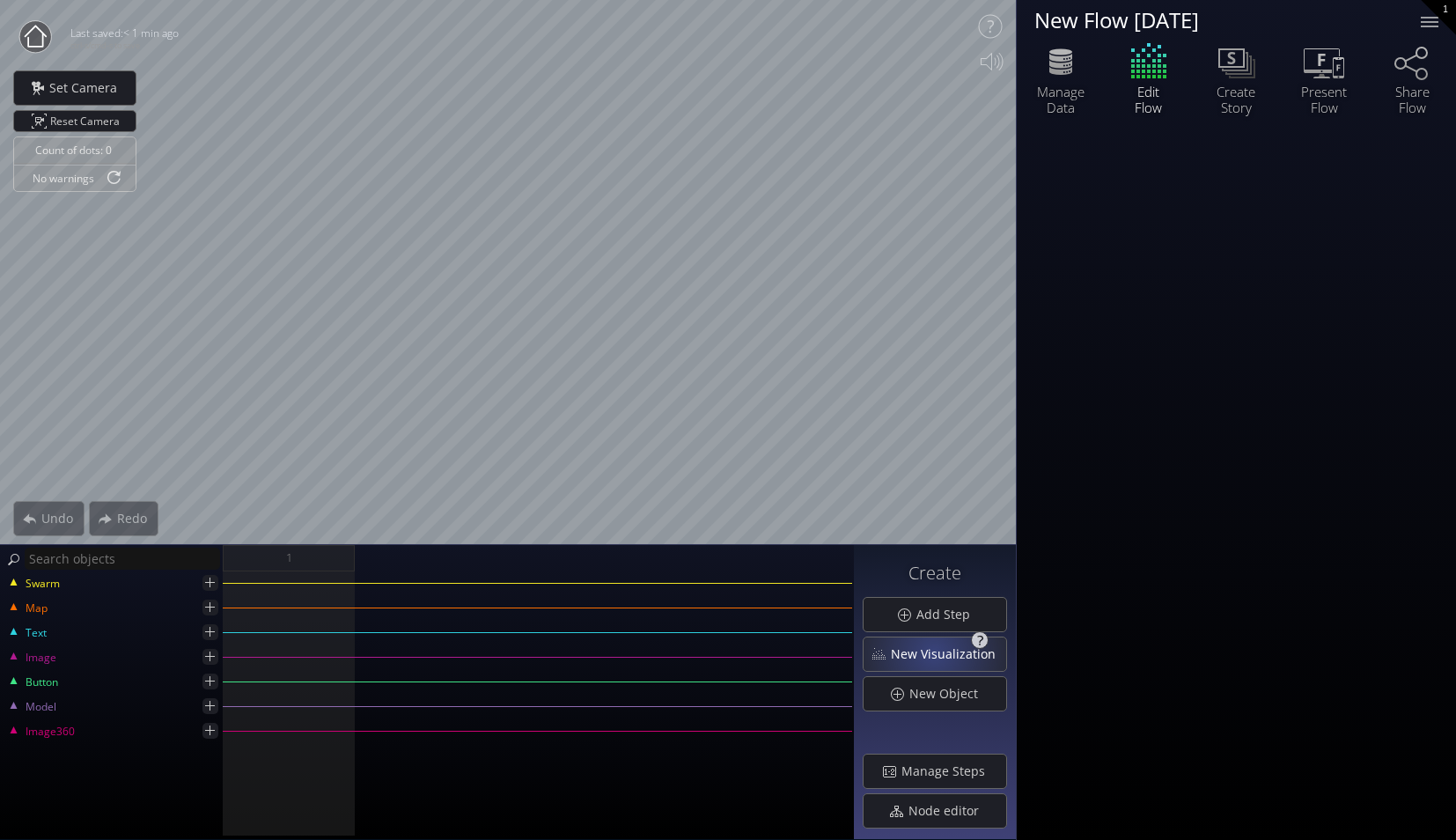
click at [938, 652] on span "New Visualization" at bounding box center [948, 655] width 117 height 18
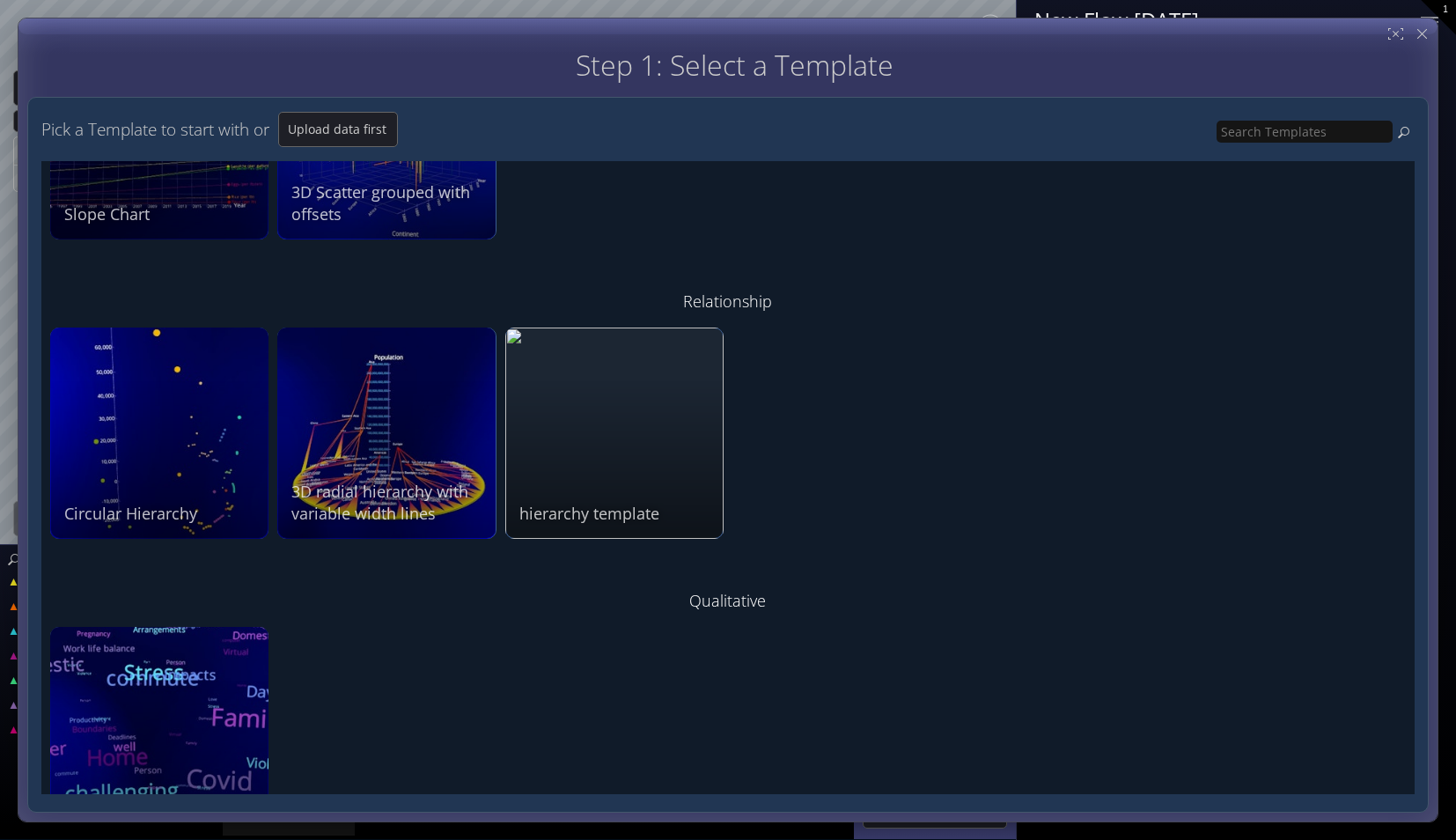
scroll to position [792, 0]
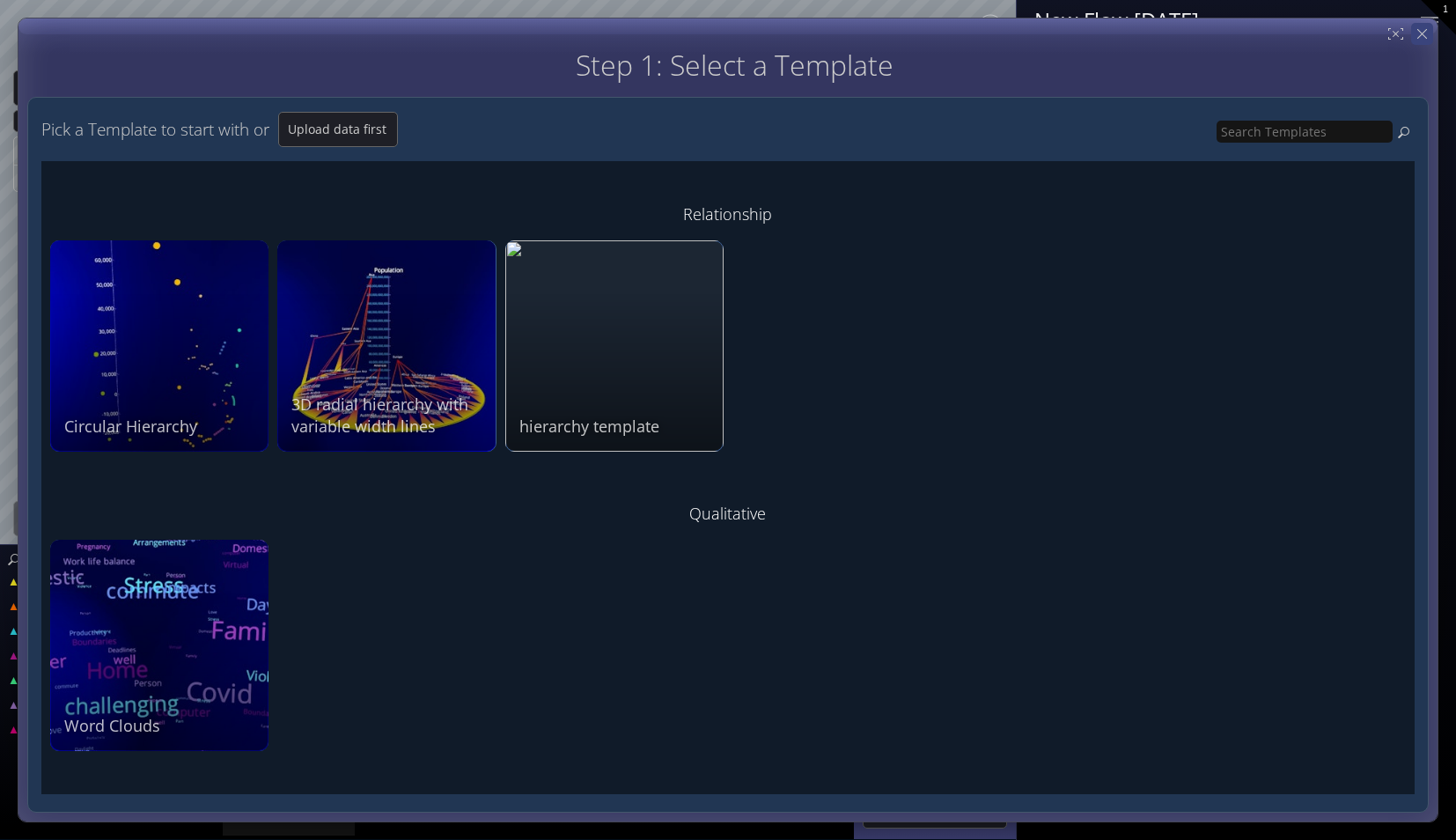
click at [1423, 31] on icon at bounding box center [1422, 34] width 17 height 17
